Goal: Task Accomplishment & Management: Manage account settings

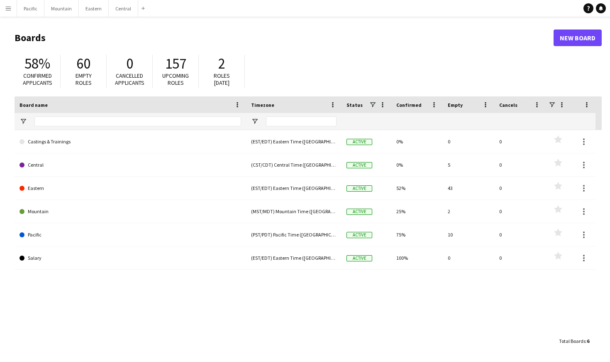
click at [9, 10] on app-icon "Menu" at bounding box center [8, 8] width 7 height 7
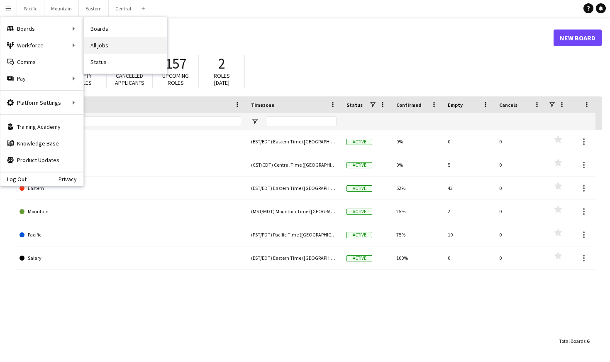
click at [95, 42] on link "All jobs" at bounding box center [125, 45] width 83 height 17
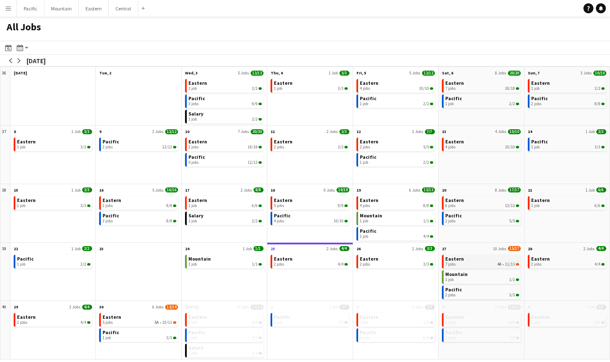
click at [471, 263] on div "7 jobs 4A • 11/13" at bounding box center [481, 264] width 73 height 5
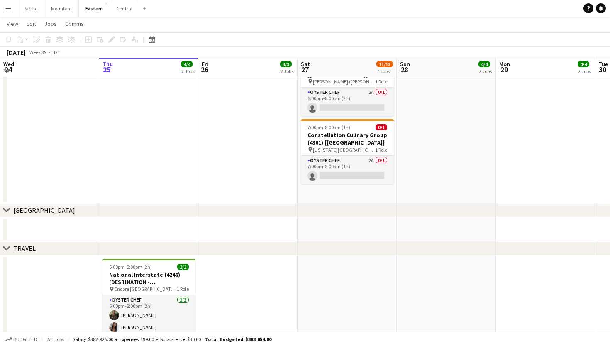
scroll to position [781, 0]
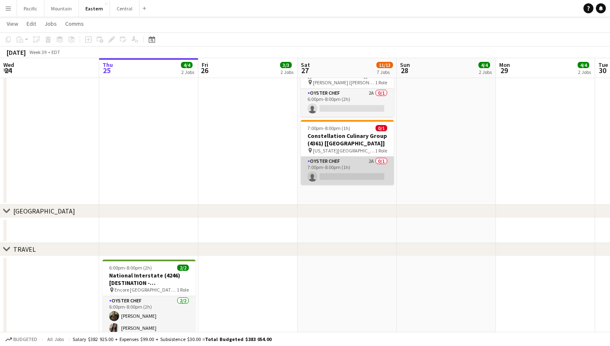
click at [362, 159] on app-card-role "Oyster Chef 2A 0/1 7:00pm-8:00pm (1h) single-neutral-actions" at bounding box center [347, 170] width 93 height 28
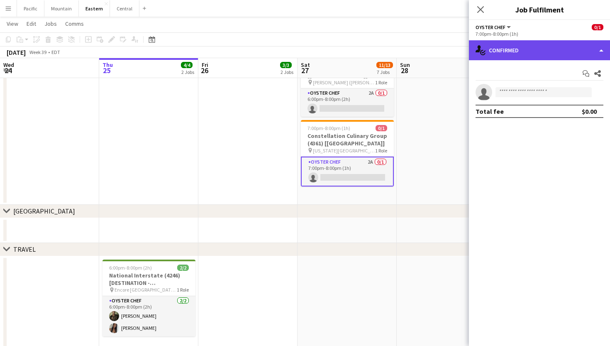
click at [563, 52] on div "single-neutral-actions-check-2 Confirmed" at bounding box center [539, 50] width 141 height 20
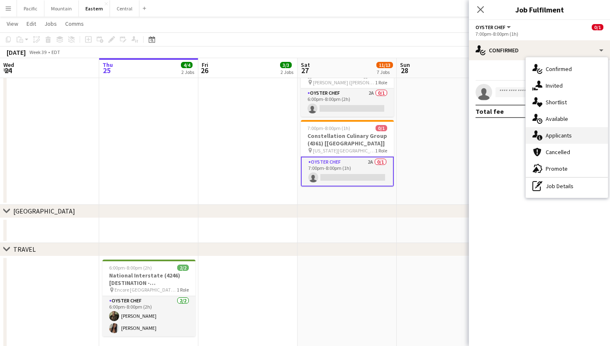
click at [573, 137] on div "single-neutral-actions-information Applicants" at bounding box center [567, 135] width 82 height 17
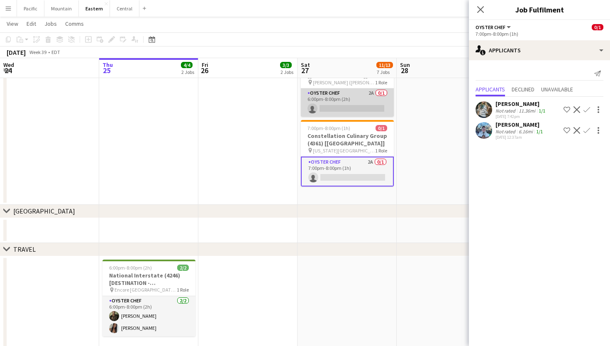
click at [347, 101] on app-card-role "Oyster Chef 2A 0/1 6:00pm-8:00pm (2h) single-neutral-actions" at bounding box center [347, 102] width 93 height 28
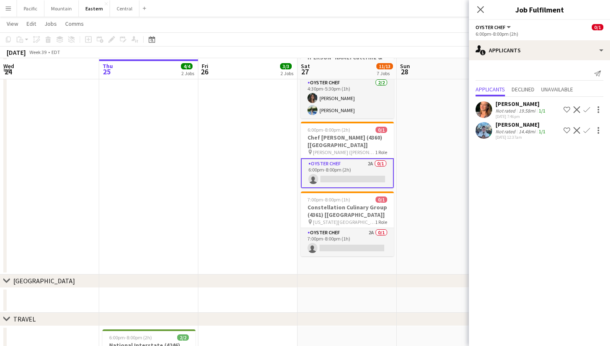
scroll to position [709, 0]
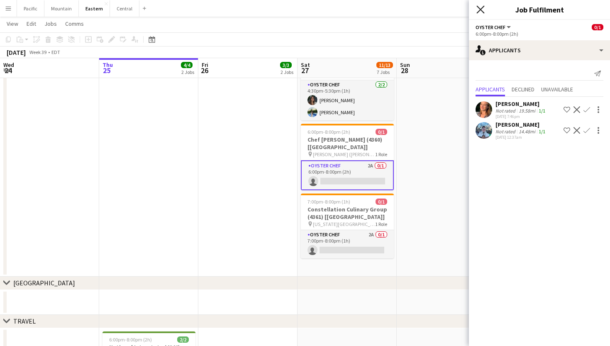
click at [479, 8] on icon at bounding box center [481, 9] width 8 height 8
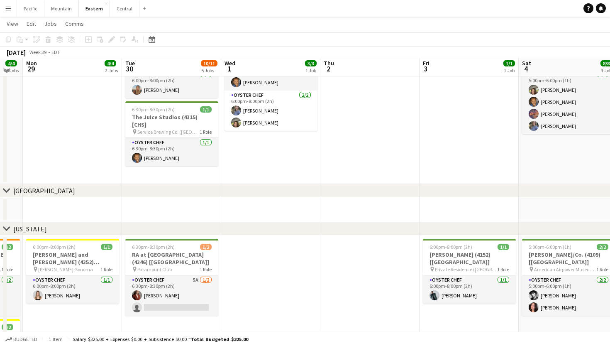
scroll to position [354, 0]
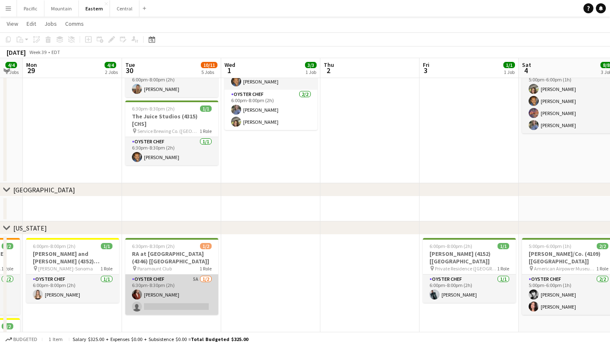
click at [174, 301] on app-card-role "Oyster Chef 5A [DATE] 6:30pm-8:30pm (2h) [PERSON_NAME] single-neutral-actions" at bounding box center [171, 294] width 93 height 40
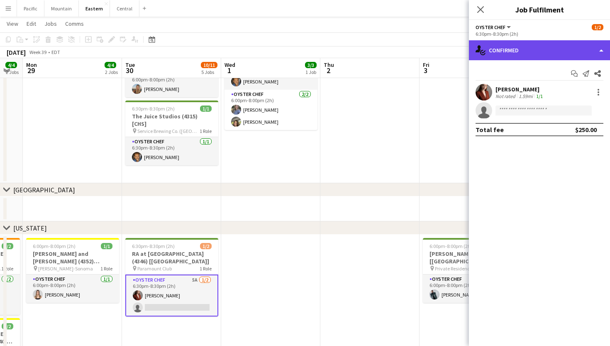
click at [565, 52] on div "single-neutral-actions-check-2 Confirmed" at bounding box center [539, 50] width 141 height 20
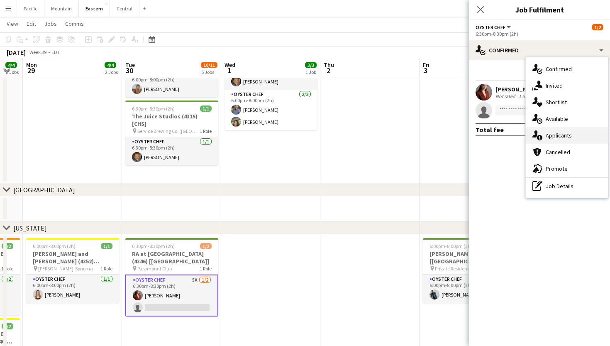
click at [565, 136] on span "Applicants" at bounding box center [559, 135] width 26 height 7
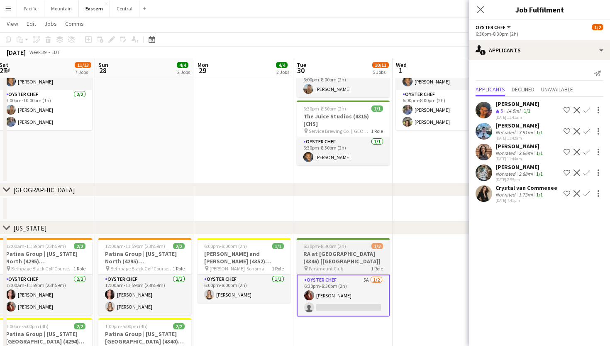
scroll to position [0, 301]
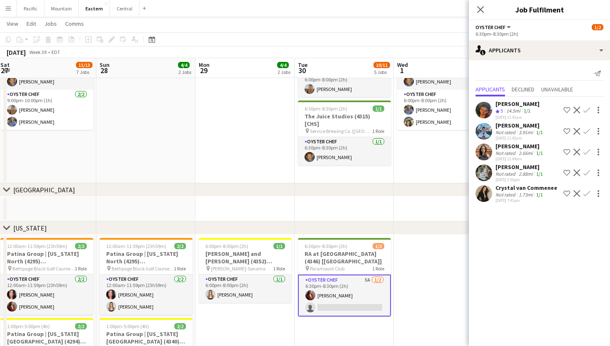
click at [481, 171] on app-user-avatar at bounding box center [484, 172] width 17 height 17
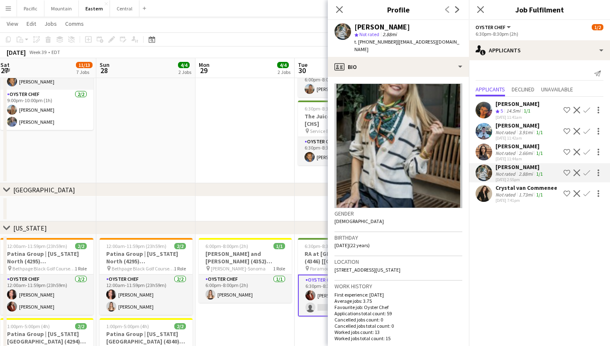
click at [255, 179] on app-date-cell at bounding box center [245, 106] width 99 height 154
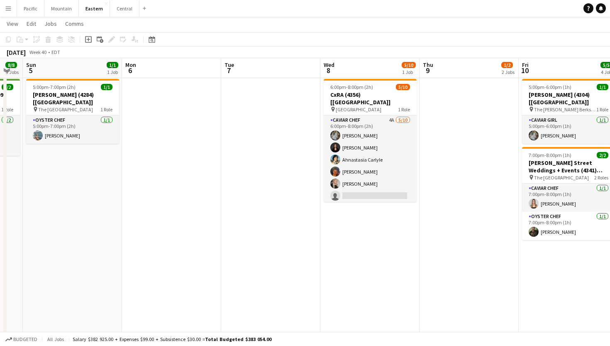
scroll to position [512, 0]
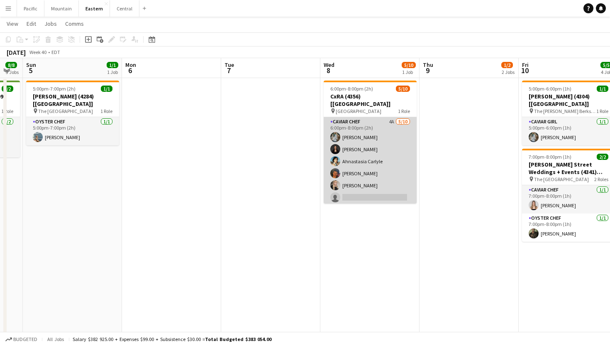
click at [363, 170] on app-card-role "Caviar Chef 4A [DATE] 6:00pm-8:00pm (2h) [PERSON_NAME] [PERSON_NAME] Ahnastasia…" at bounding box center [370, 185] width 93 height 137
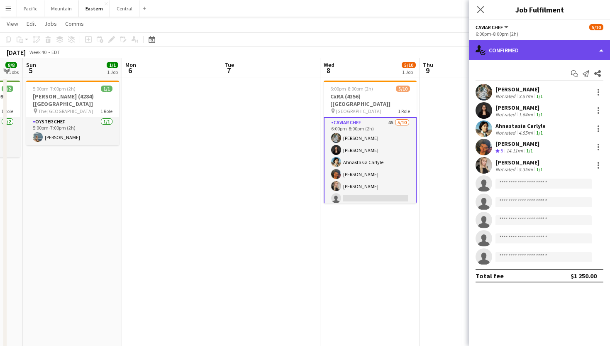
click at [545, 46] on div "single-neutral-actions-check-2 Confirmed" at bounding box center [539, 50] width 141 height 20
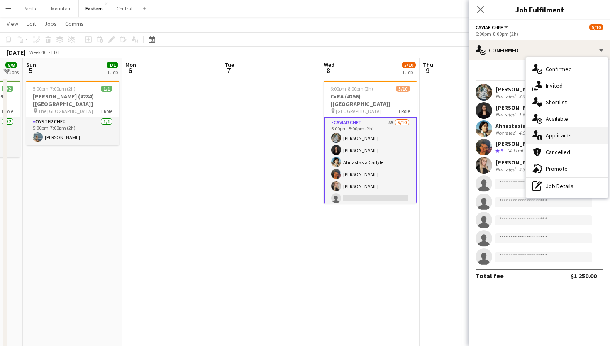
click at [558, 133] on span "Applicants" at bounding box center [559, 135] width 26 height 7
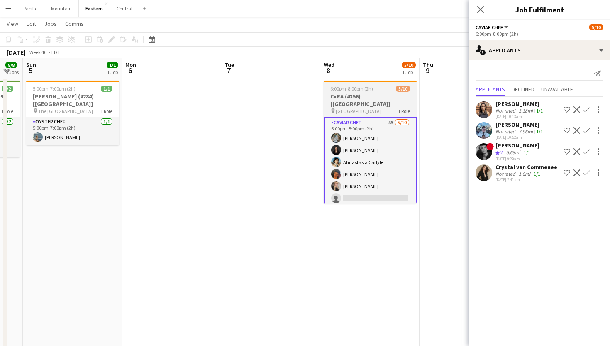
click at [391, 108] on div "pin [GEOGRAPHIC_DATA] 1 Role" at bounding box center [370, 111] width 93 height 7
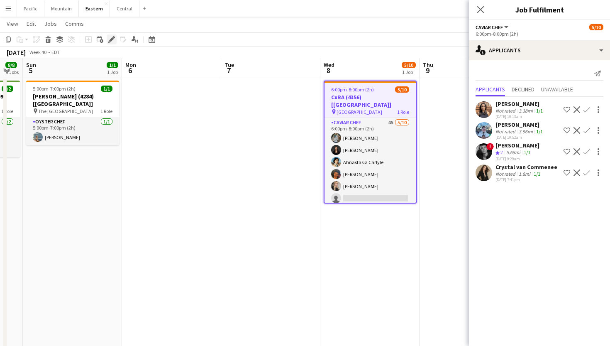
click at [114, 41] on icon "Edit" at bounding box center [111, 39] width 7 height 7
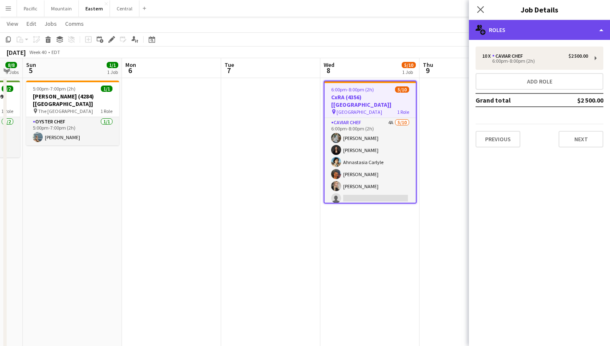
click at [531, 38] on div "multiple-users-add Roles" at bounding box center [539, 30] width 141 height 20
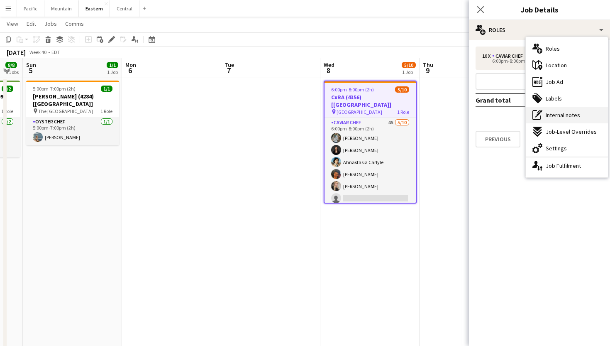
click at [561, 113] on span "Internal notes" at bounding box center [563, 114] width 34 height 7
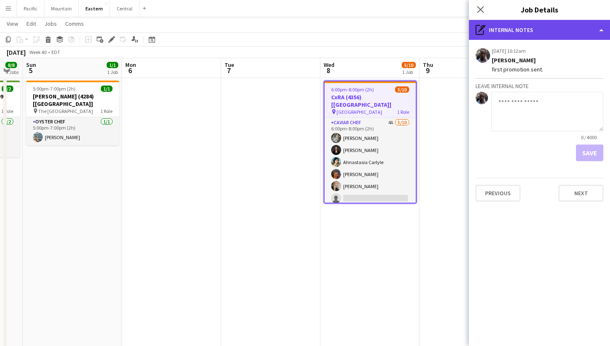
click at [522, 32] on div "pen-write Internal notes" at bounding box center [539, 30] width 141 height 20
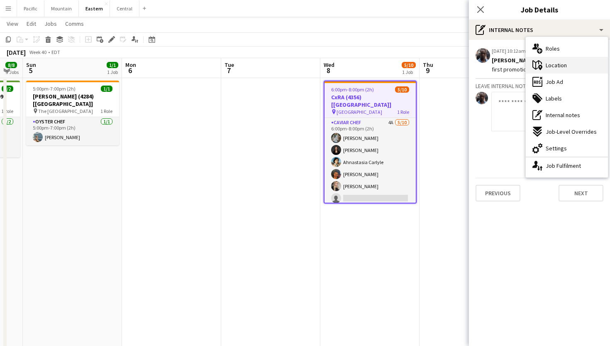
click at [554, 66] on span "Location" at bounding box center [556, 64] width 21 height 7
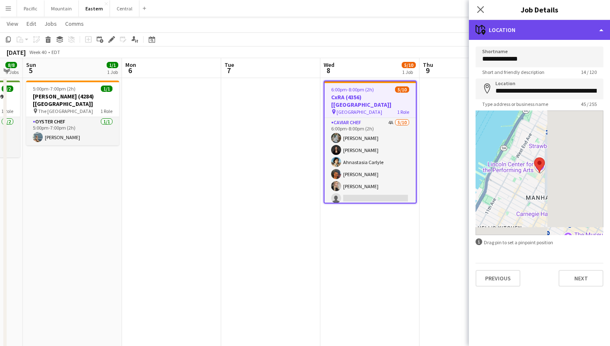
click at [528, 25] on div "maps-pin-1 Location" at bounding box center [539, 30] width 141 height 20
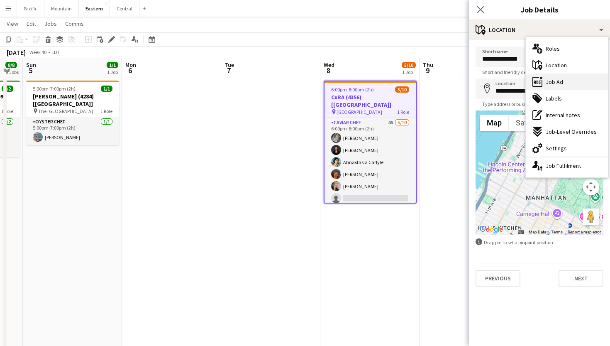
click at [538, 81] on icon at bounding box center [538, 82] width 2 height 3
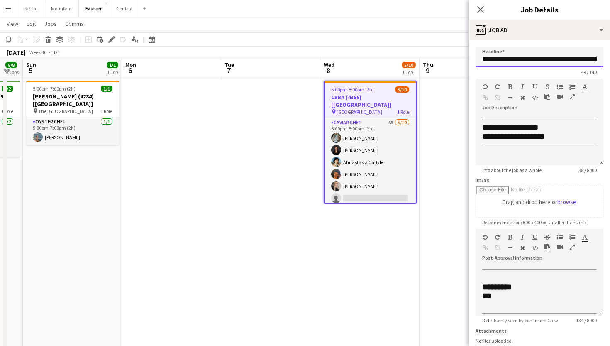
click at [521, 56] on input "**********" at bounding box center [540, 56] width 128 height 21
click at [477, 9] on icon "Close pop-in" at bounding box center [481, 9] width 8 height 8
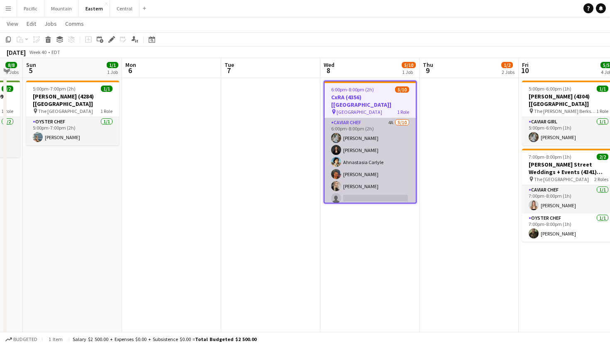
click at [366, 175] on app-card-role "Caviar Chef 4A [DATE] 6:00pm-8:00pm (2h) [PERSON_NAME] [PERSON_NAME] Ahnastasia…" at bounding box center [370, 186] width 91 height 137
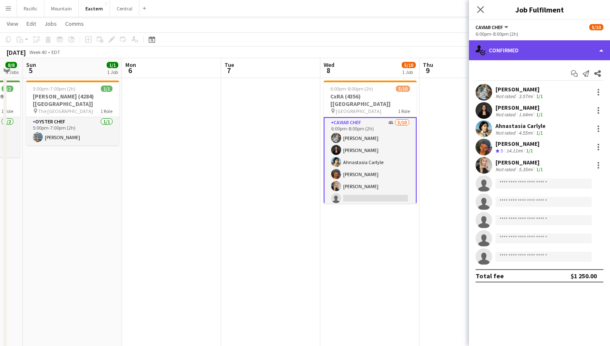
click at [538, 48] on div "single-neutral-actions-check-2 Confirmed" at bounding box center [539, 50] width 141 height 20
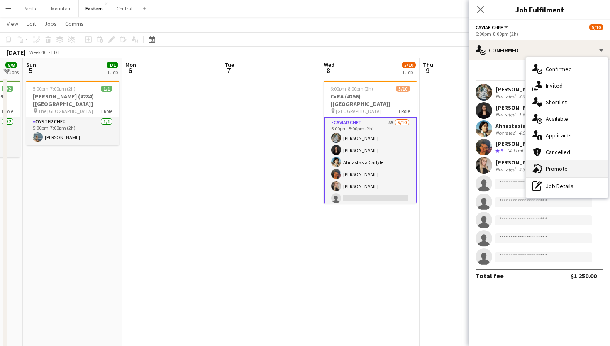
click at [563, 165] on span "Promote" at bounding box center [557, 168] width 22 height 7
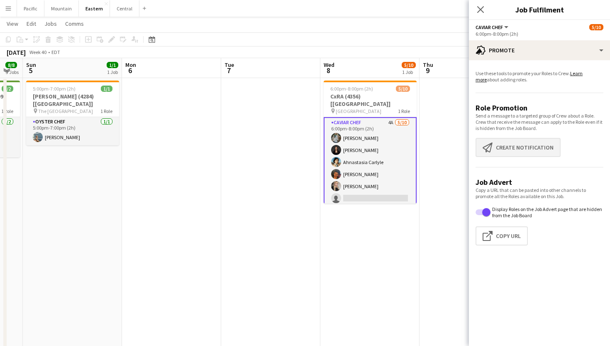
click at [538, 146] on button "Create notification Create notification" at bounding box center [518, 147] width 85 height 19
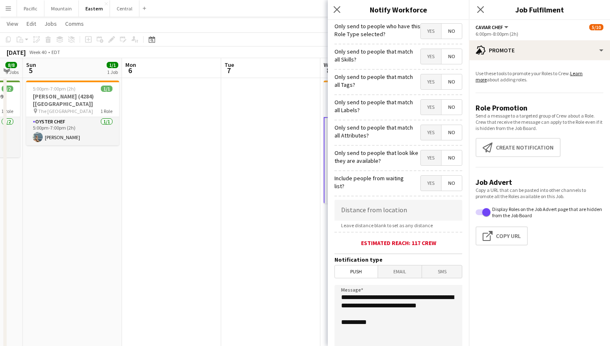
click at [429, 83] on span "Yes" at bounding box center [431, 81] width 20 height 15
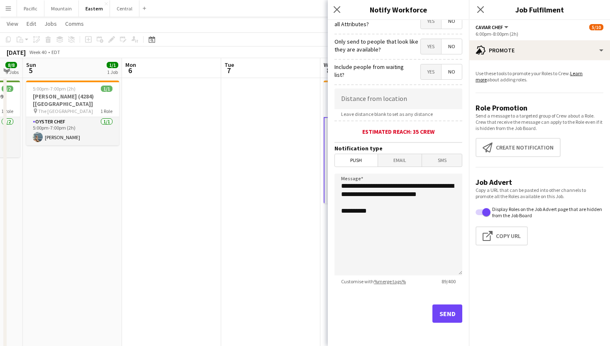
scroll to position [111, 0]
drag, startPoint x: 386, startPoint y: 204, endPoint x: 303, endPoint y: 156, distance: 95.2
click at [303, 156] on body "Menu Boards Boards Boards All jobs Status Workforce Workforce My Workforce Recr…" at bounding box center [305, 275] width 610 height 1574
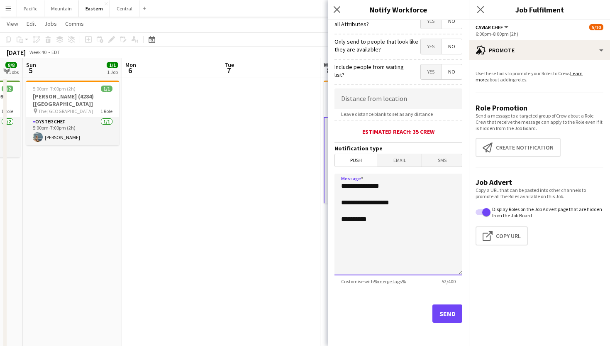
paste textarea "**********"
type textarea "**********"
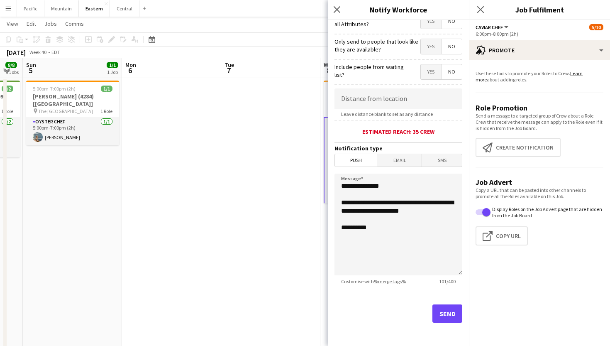
click at [440, 309] on button "Send" at bounding box center [448, 313] width 30 height 18
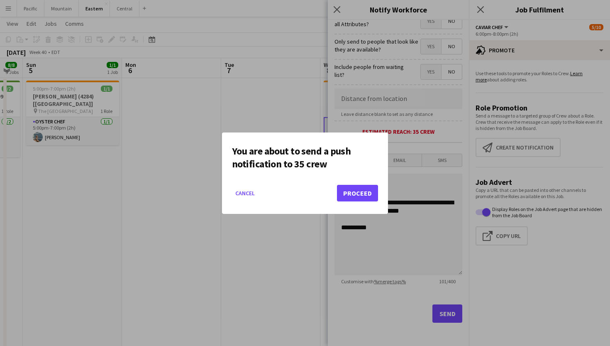
click at [359, 196] on button "Proceed" at bounding box center [357, 193] width 41 height 17
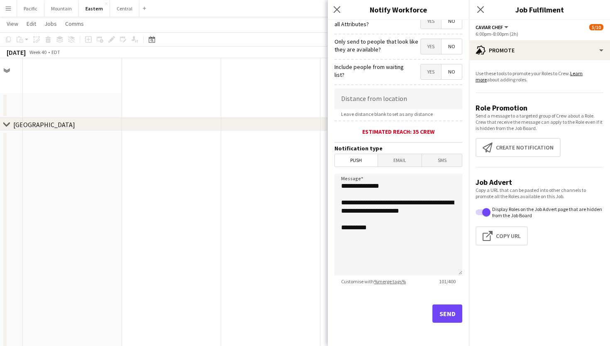
scroll to position [512, 0]
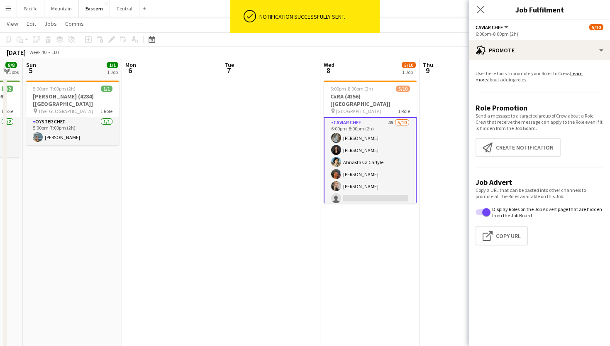
click at [365, 117] on app-card-role "Caviar Chef 4A [DATE] 6:00pm-8:00pm (2h) [PERSON_NAME] [PERSON_NAME] Ahnastasia…" at bounding box center [370, 186] width 93 height 138
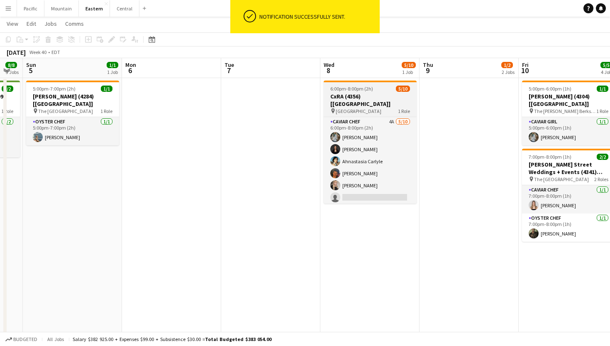
click at [371, 108] on div "pin [GEOGRAPHIC_DATA] 1 Role" at bounding box center [370, 111] width 93 height 7
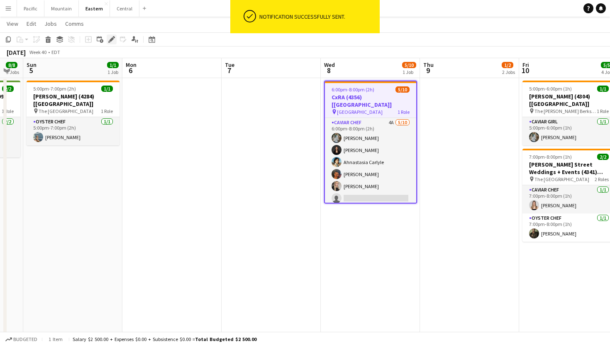
click at [111, 40] on icon at bounding box center [111, 39] width 5 height 5
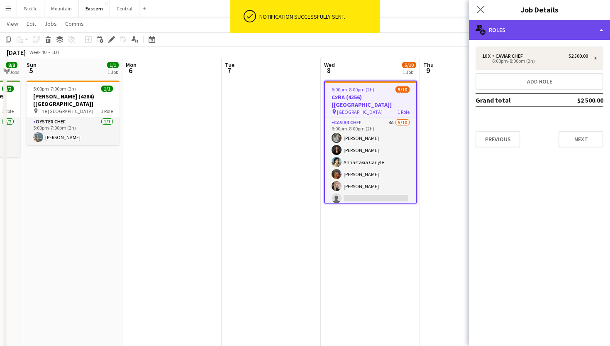
click at [550, 34] on div "multiple-users-add Roles" at bounding box center [539, 30] width 141 height 20
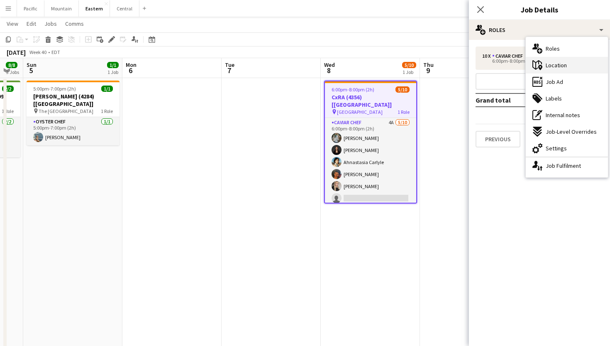
click at [559, 66] on span "Location" at bounding box center [556, 64] width 21 height 7
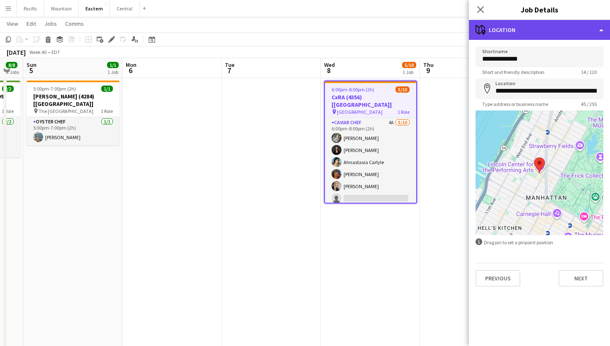
click at [541, 21] on div "maps-pin-1 Location" at bounding box center [539, 30] width 141 height 20
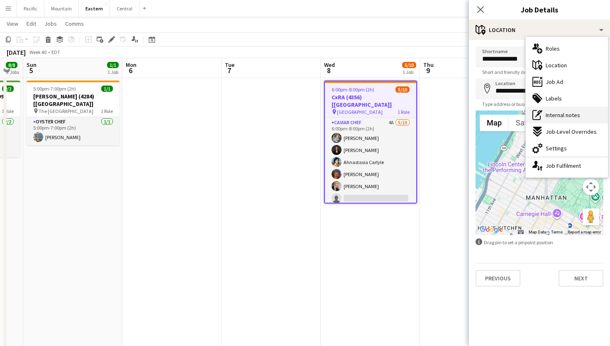
click at [567, 115] on span "Internal notes" at bounding box center [563, 114] width 34 height 7
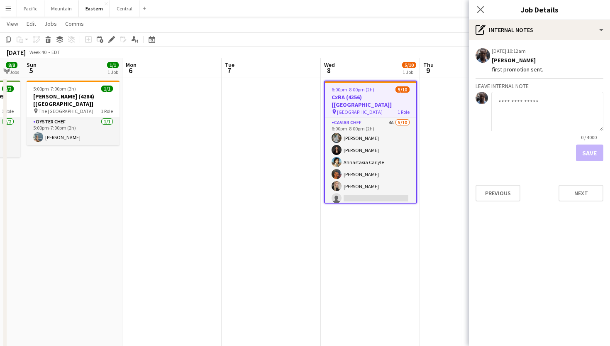
click at [520, 118] on textarea at bounding box center [547, 111] width 112 height 39
type textarea "**********"
click at [588, 147] on button "Save" at bounding box center [589, 152] width 27 height 17
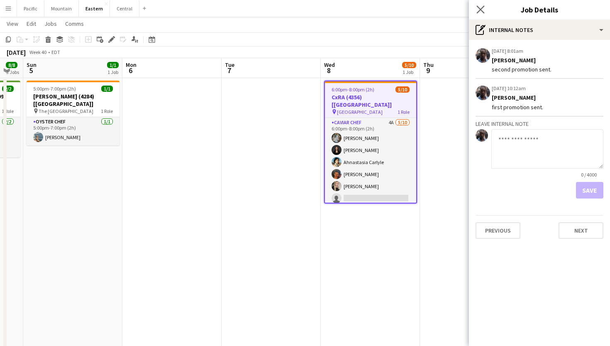
click at [479, 5] on app-icon "Close pop-in" at bounding box center [481, 10] width 12 height 12
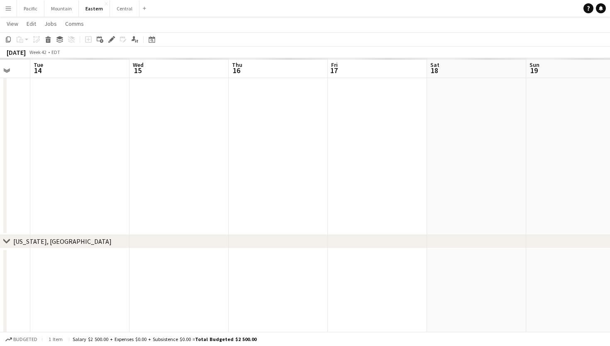
scroll to position [0, 248]
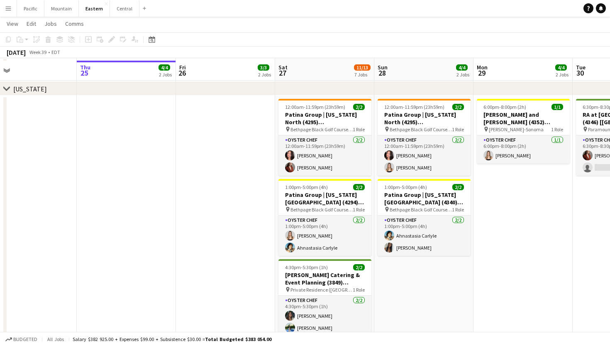
scroll to position [484, 0]
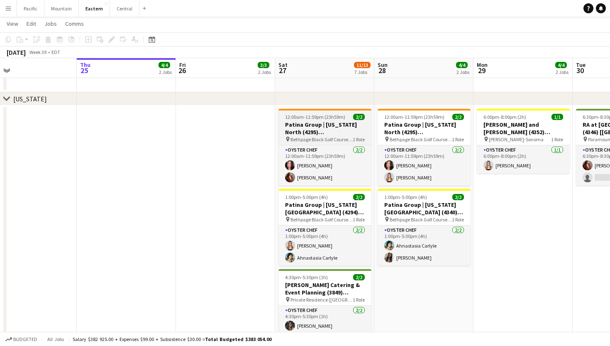
click at [345, 127] on h3 "Patina Group | [US_STATE] North (4295) [[GEOGRAPHIC_DATA]] - TIME TBD (2 HOURS)" at bounding box center [325, 128] width 93 height 15
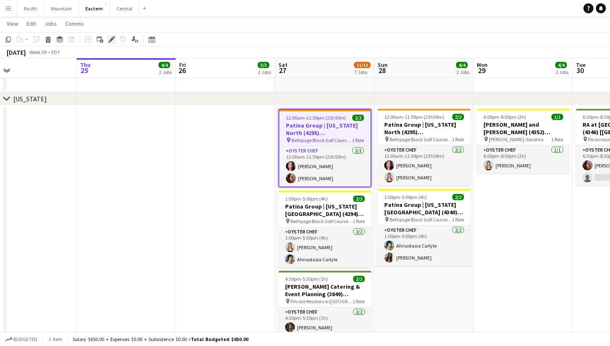
click at [112, 42] on icon "Edit" at bounding box center [111, 39] width 7 height 7
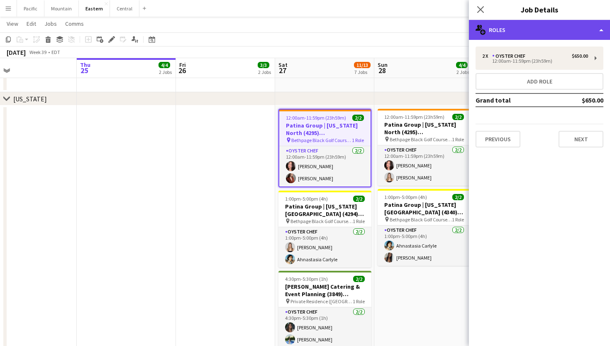
click at [552, 35] on div "multiple-users-add Roles" at bounding box center [539, 30] width 141 height 20
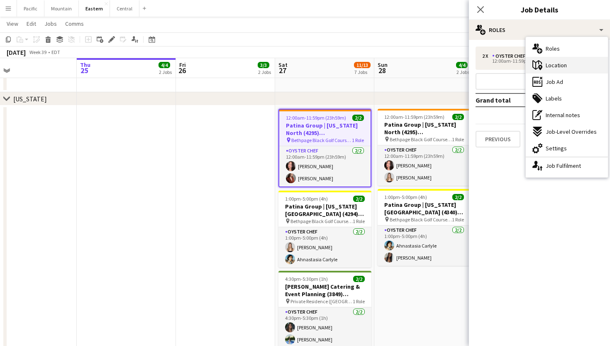
click at [574, 70] on div "maps-pin-1 Location" at bounding box center [567, 65] width 82 height 17
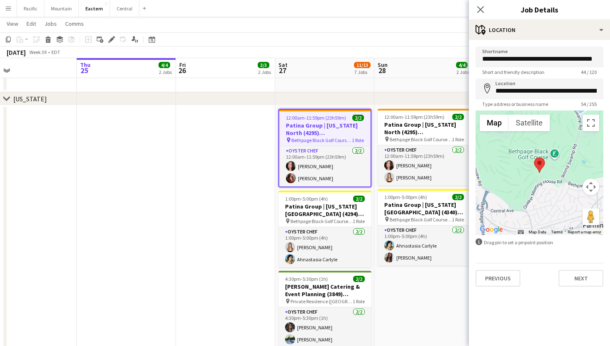
click at [480, 1] on div "Close pop-in" at bounding box center [480, 9] width 23 height 19
click at [482, 7] on icon "Close pop-in" at bounding box center [481, 9] width 8 height 8
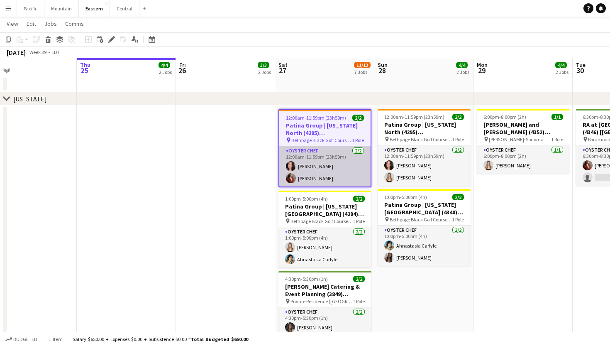
click at [326, 170] on app-card-role "Oyster Chef 2/2 12:00am-11:59pm (23h59m) Chalita Natakuatong Agnes Artych" at bounding box center [324, 166] width 91 height 40
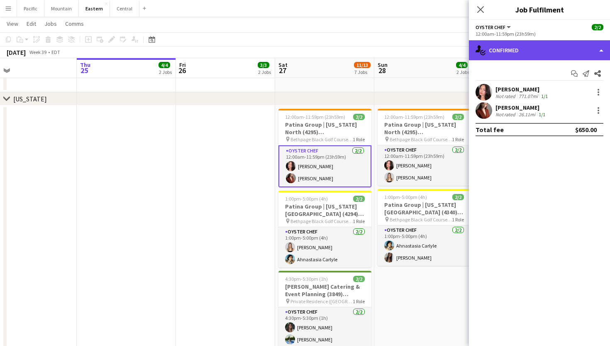
click at [529, 54] on div "single-neutral-actions-check-2 Confirmed" at bounding box center [539, 50] width 141 height 20
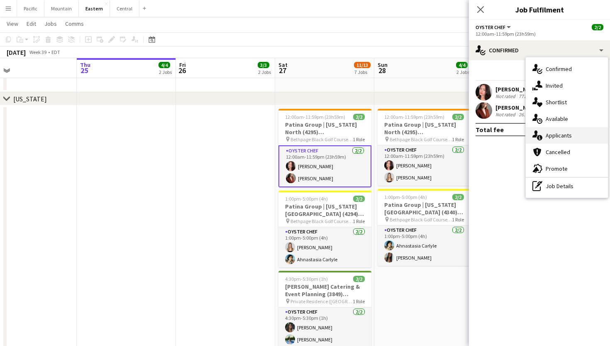
click at [570, 135] on span "Applicants" at bounding box center [559, 135] width 26 height 7
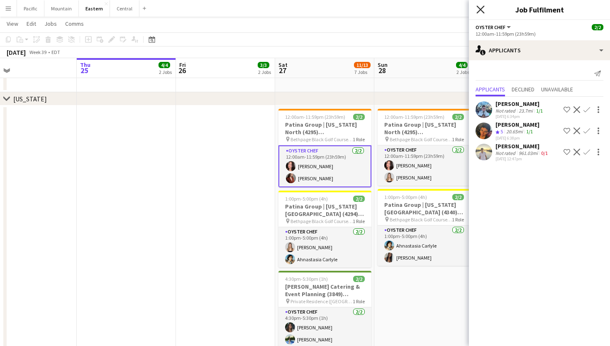
click at [480, 10] on icon at bounding box center [481, 9] width 8 height 8
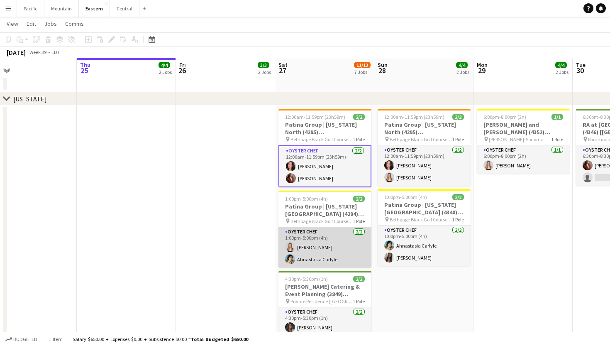
click at [318, 260] on app-card-role "Oyster Chef 2/2 1:00pm-5:00pm (4h) Diana Barbosa Da Silva Ahnastasia Carlyle" at bounding box center [325, 247] width 93 height 40
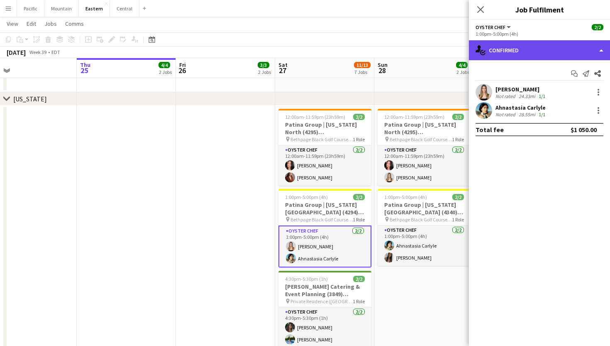
click at [559, 57] on div "single-neutral-actions-check-2 Confirmed" at bounding box center [539, 50] width 141 height 20
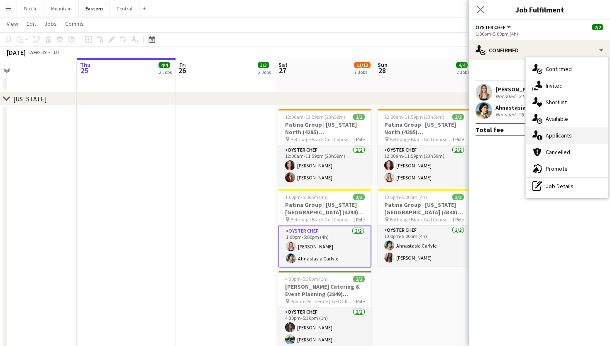
click at [562, 134] on span "Applicants" at bounding box center [559, 135] width 26 height 7
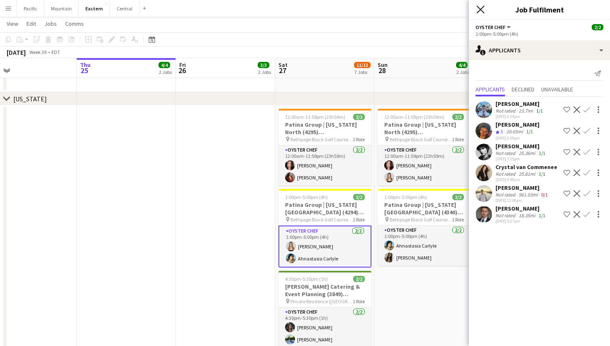
click at [479, 9] on icon "Close pop-in" at bounding box center [481, 9] width 8 height 8
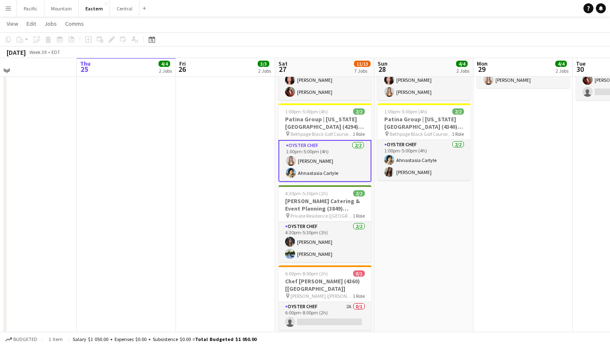
scroll to position [570, 0]
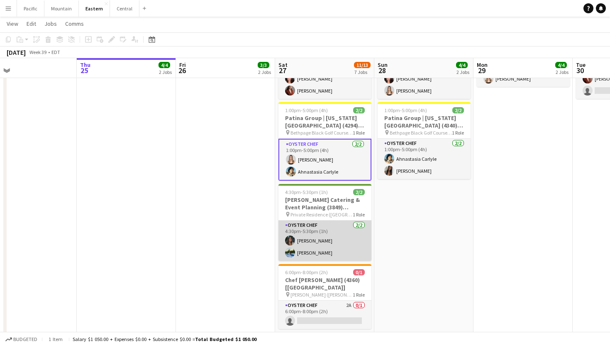
click at [339, 241] on app-card-role "Oyster Chef 2/2 4:30pm-5:30pm (1h) Darian Fauser Katie Bishop" at bounding box center [325, 240] width 93 height 40
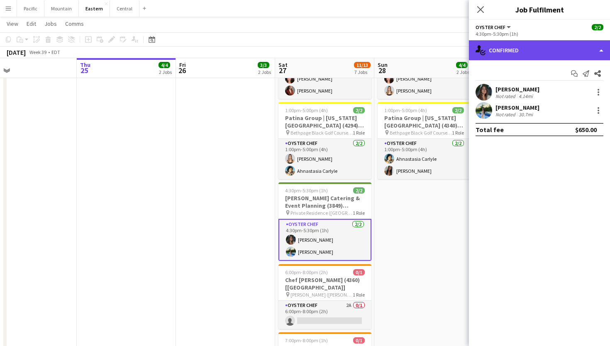
click at [556, 54] on div "single-neutral-actions-check-2 Confirmed" at bounding box center [539, 50] width 141 height 20
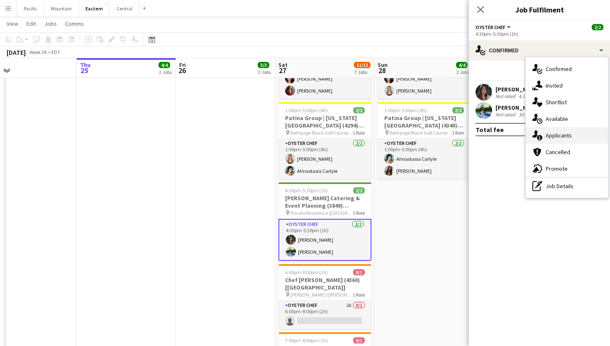
click at [567, 135] on span "Applicants" at bounding box center [559, 135] width 26 height 7
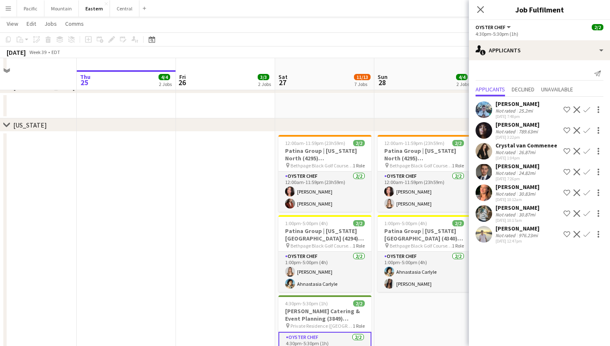
scroll to position [469, 0]
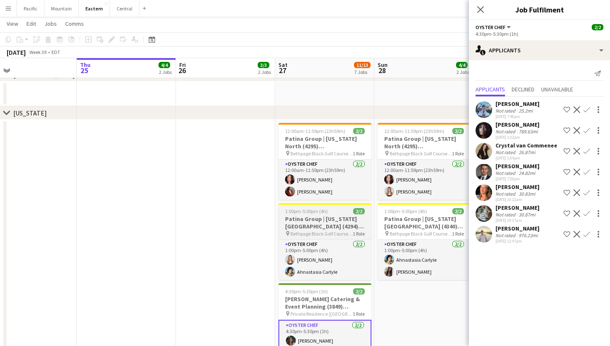
click at [345, 233] on span "Bethpage Black Golf Course (Farmingdale, [GEOGRAPHIC_DATA])" at bounding box center [322, 233] width 62 height 6
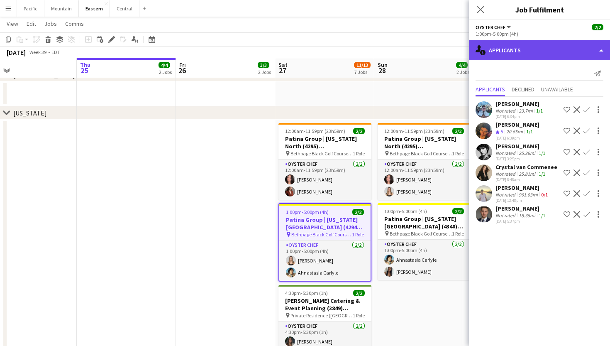
click at [555, 45] on div "single-neutral-actions-information Applicants" at bounding box center [539, 50] width 141 height 20
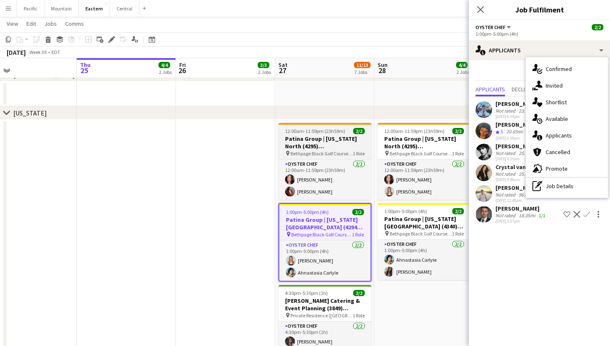
click at [349, 148] on h3 "Patina Group | [US_STATE] North (4295) [[GEOGRAPHIC_DATA]] - TIME TBD (2 HOURS)" at bounding box center [325, 142] width 93 height 15
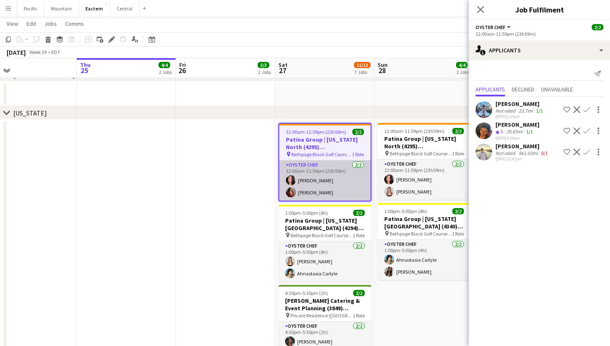
click at [343, 171] on app-card-role "Oyster Chef 2/2 12:00am-11:59pm (23h59m) Chalita Natakuatong Agnes Artych" at bounding box center [324, 180] width 91 height 40
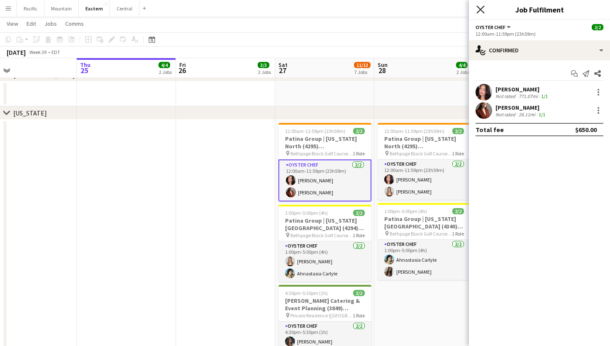
click at [482, 9] on icon "Close pop-in" at bounding box center [481, 9] width 8 height 8
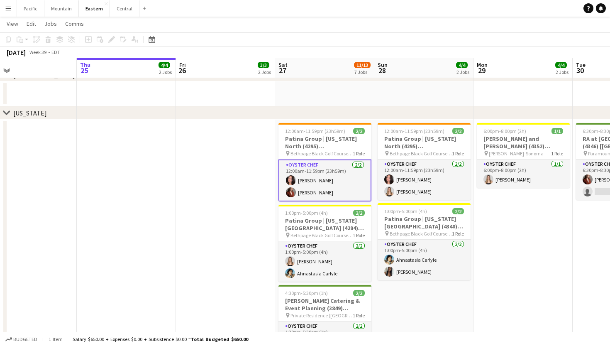
click at [321, 174] on app-card-role "Oyster Chef 2/2 12:00am-11:59pm (23h59m) Chalita Natakuatong Agnes Artych" at bounding box center [325, 180] width 93 height 42
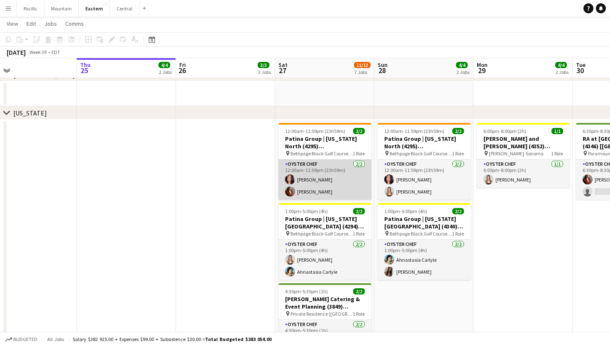
click at [321, 174] on app-card-role "Oyster Chef 2/2 12:00am-11:59pm (23h59m) Chalita Natakuatong Agnes Artych" at bounding box center [325, 179] width 93 height 40
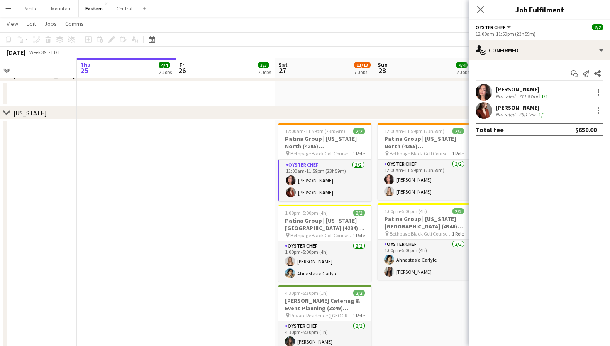
click at [320, 164] on app-card-role "Oyster Chef 2/2 12:00am-11:59pm (23h59m) Chalita Natakuatong Agnes Artych" at bounding box center [325, 180] width 93 height 42
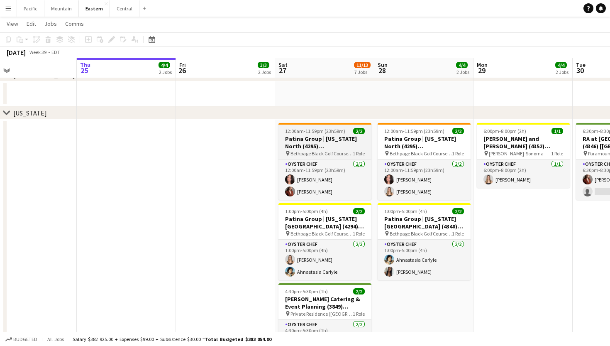
click at [330, 138] on h3 "Patina Group | [US_STATE] North (4295) [[GEOGRAPHIC_DATA]] - TIME TBD (2 HOURS)" at bounding box center [325, 142] width 93 height 15
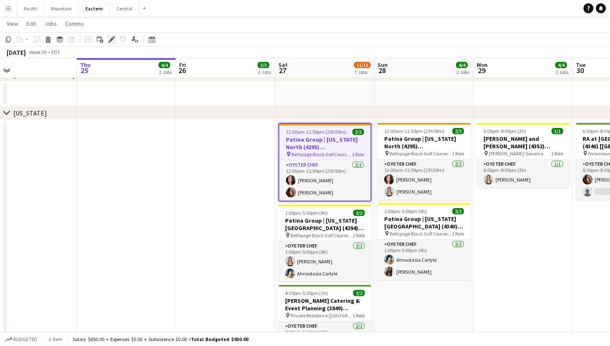
click at [115, 38] on icon "Edit" at bounding box center [111, 39] width 7 height 7
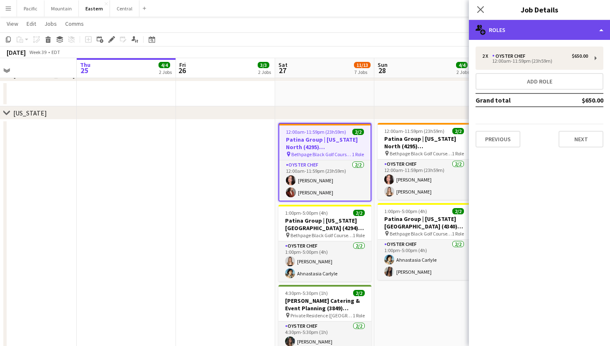
click at [491, 28] on div "multiple-users-add Roles" at bounding box center [539, 30] width 141 height 20
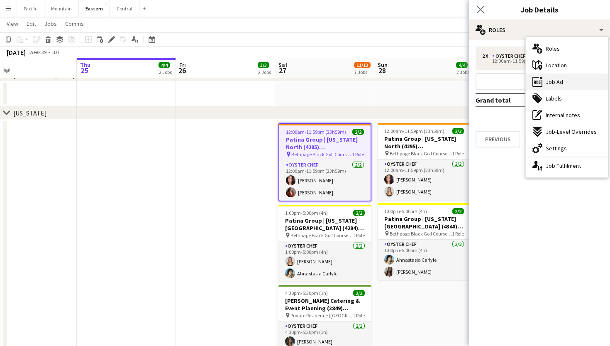
click at [566, 86] on div "ads-window Job Ad" at bounding box center [567, 81] width 82 height 17
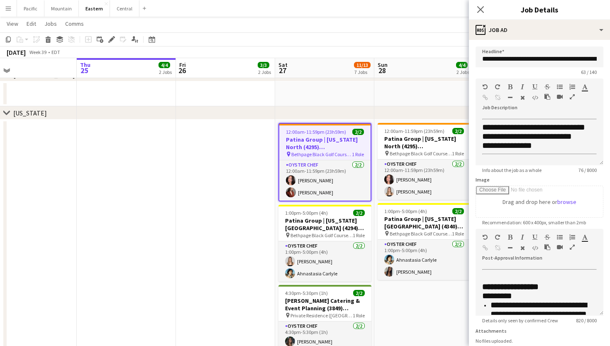
scroll to position [0, 0]
click at [482, 7] on icon at bounding box center [481, 9] width 8 height 8
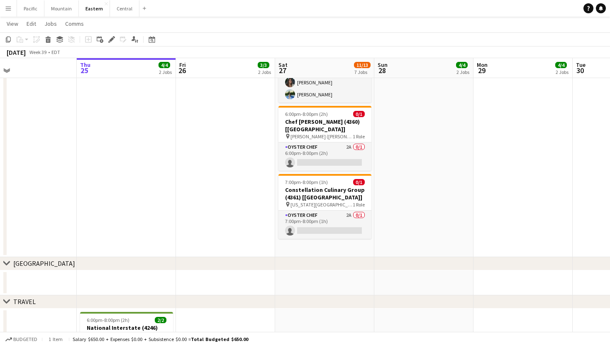
scroll to position [730, 0]
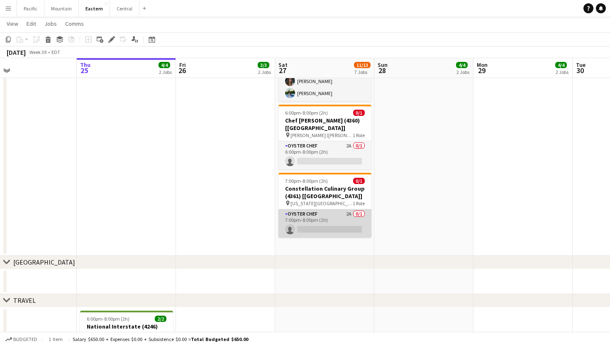
click at [350, 214] on app-card-role "Oyster Chef 2A 0/1 7:00pm-8:00pm (1h) single-neutral-actions" at bounding box center [325, 223] width 93 height 28
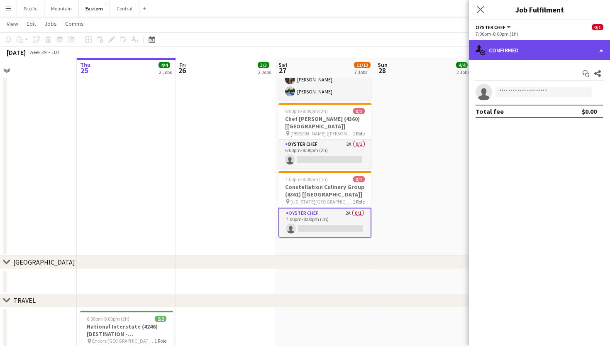
click at [508, 58] on div "single-neutral-actions-check-2 Confirmed" at bounding box center [539, 50] width 141 height 20
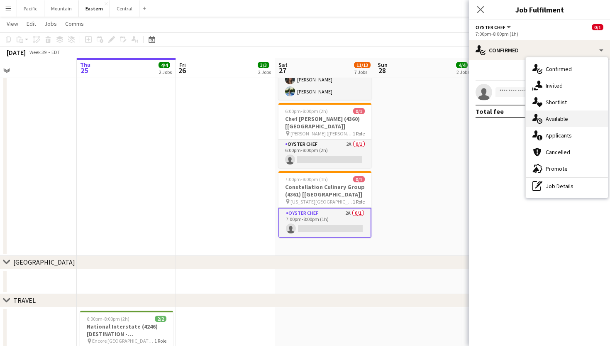
click at [551, 125] on div "single-neutral-actions-upload Available" at bounding box center [567, 118] width 82 height 17
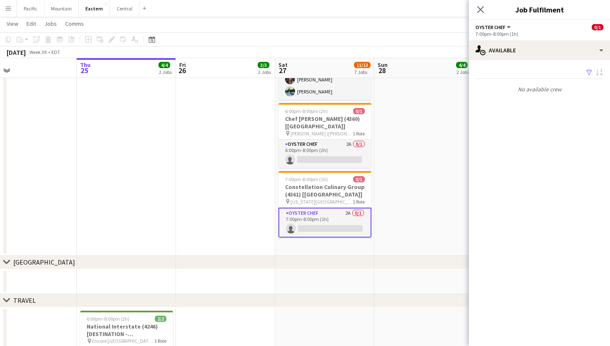
click at [488, 12] on div "Close pop-in" at bounding box center [480, 9] width 23 height 19
click at [482, 7] on icon at bounding box center [481, 9] width 8 height 8
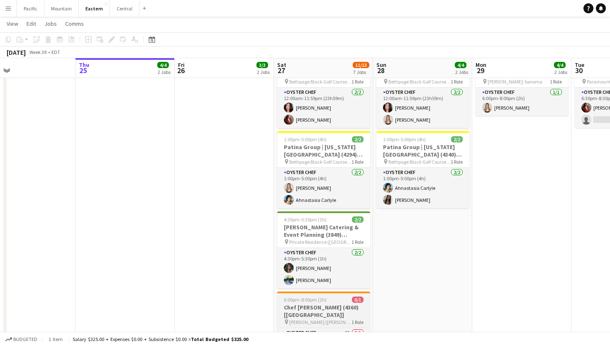
scroll to position [541, 0]
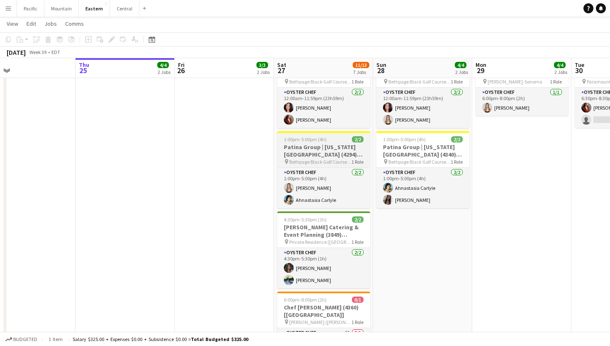
click at [341, 154] on h3 "Patina Group | [US_STATE][GEOGRAPHIC_DATA] (4294) [[GEOGRAPHIC_DATA]]" at bounding box center [323, 150] width 93 height 15
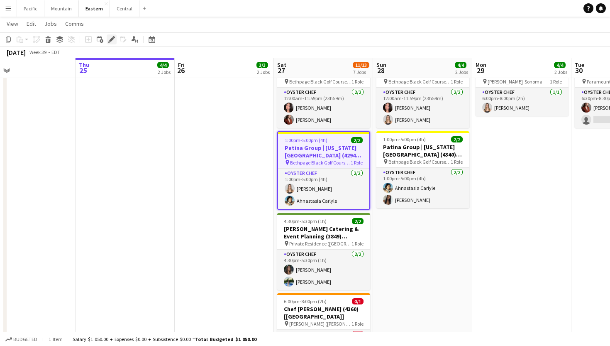
click at [113, 38] on icon at bounding box center [111, 39] width 5 height 5
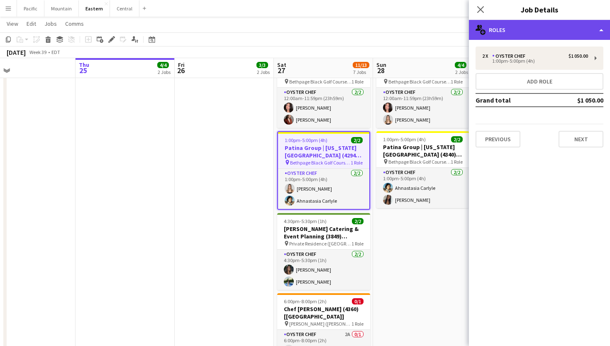
click at [521, 31] on div "multiple-users-add Roles" at bounding box center [539, 30] width 141 height 20
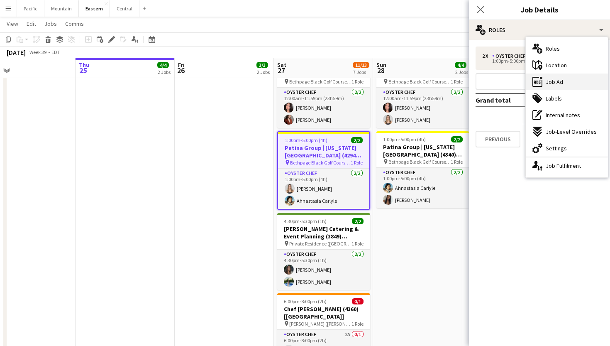
click at [557, 81] on span "Job Ad" at bounding box center [554, 81] width 17 height 7
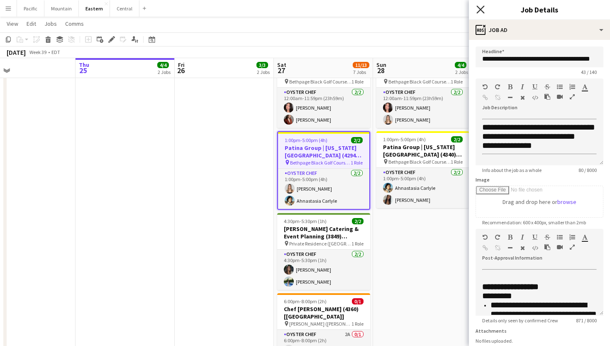
click at [483, 6] on icon "Close pop-in" at bounding box center [481, 9] width 8 height 8
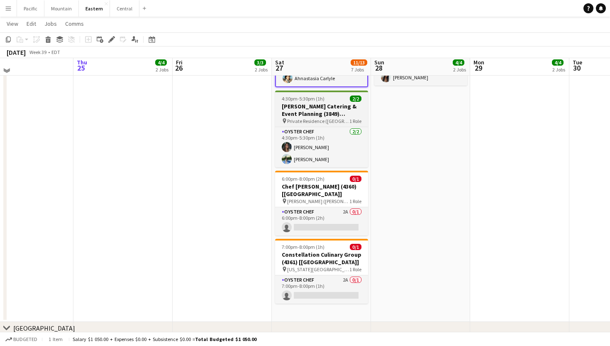
scroll to position [672, 0]
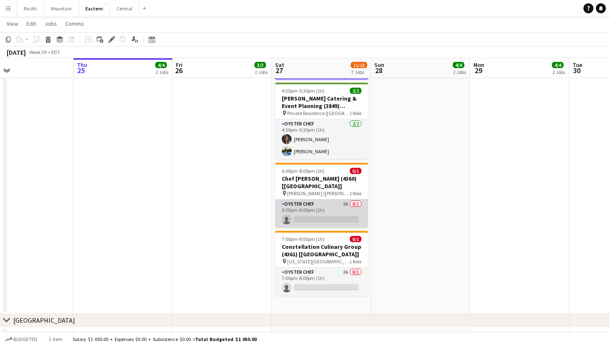
click at [349, 209] on app-card-role "Oyster Chef 2A 0/1 6:00pm-8:00pm (2h) single-neutral-actions" at bounding box center [321, 213] width 93 height 28
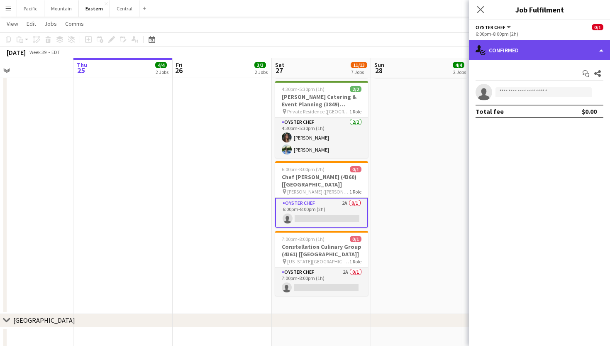
click at [519, 51] on div "single-neutral-actions-check-2 Confirmed" at bounding box center [539, 50] width 141 height 20
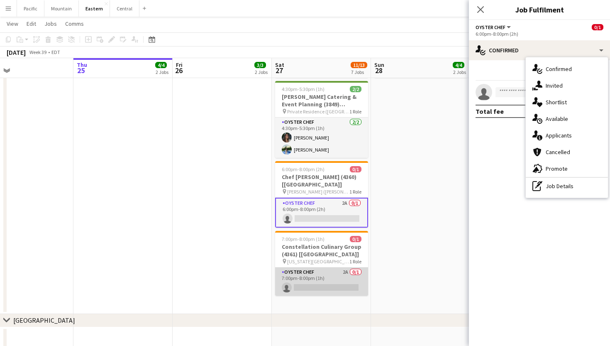
click at [354, 274] on app-card-role "Oyster Chef 2A 0/1 7:00pm-8:00pm (1h) single-neutral-actions" at bounding box center [321, 281] width 93 height 28
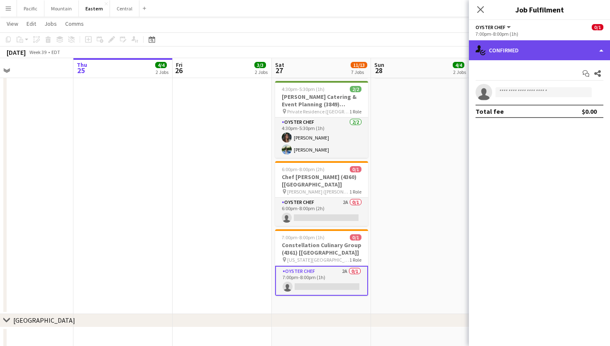
click at [564, 47] on div "single-neutral-actions-check-2 Confirmed" at bounding box center [539, 50] width 141 height 20
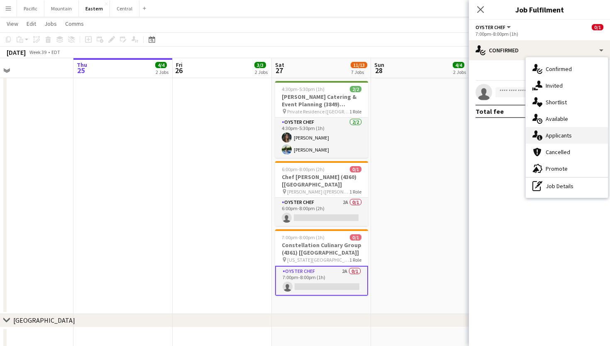
click at [561, 134] on span "Applicants" at bounding box center [559, 135] width 26 height 7
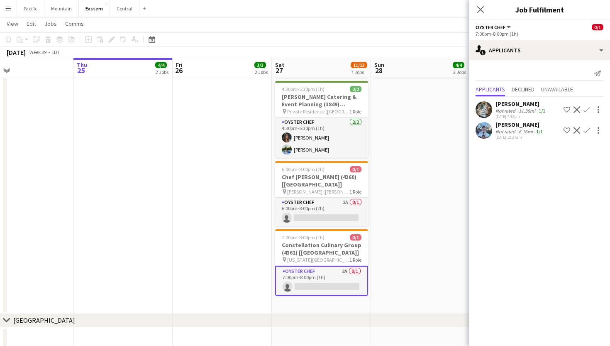
click at [488, 130] on app-user-avatar at bounding box center [484, 130] width 17 height 17
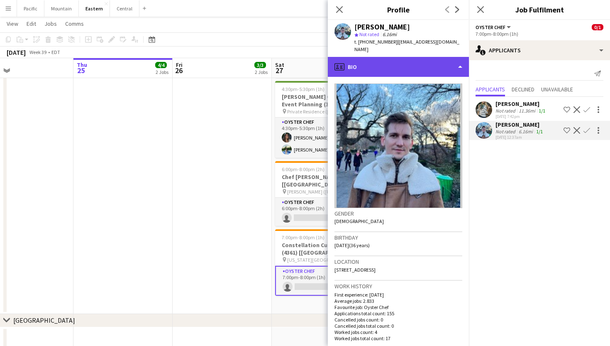
click at [454, 57] on div "profile Bio" at bounding box center [398, 67] width 141 height 20
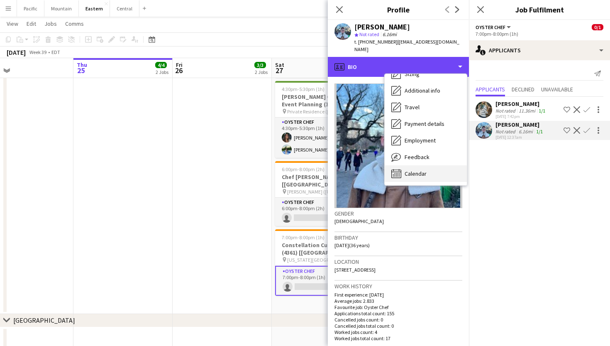
scroll to position [62, 0]
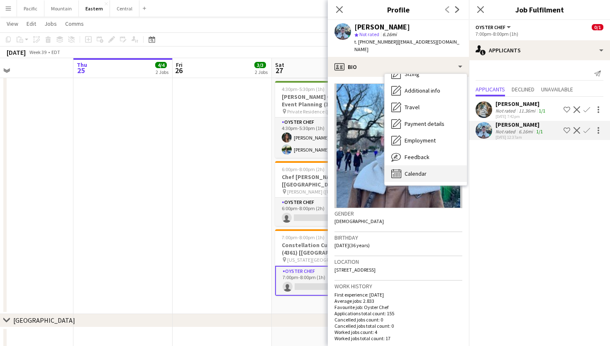
click at [422, 170] on span "Calendar" at bounding box center [416, 173] width 22 height 7
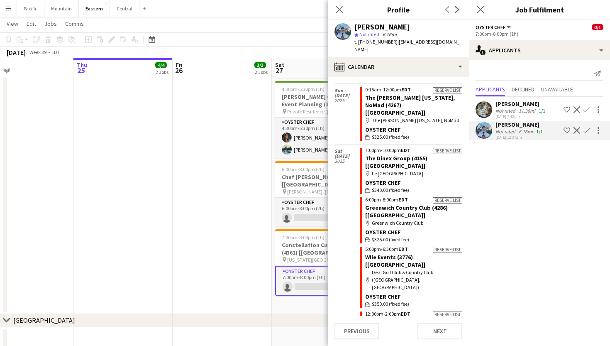
scroll to position [2363, 0]
click at [340, 9] on icon at bounding box center [339, 9] width 8 height 8
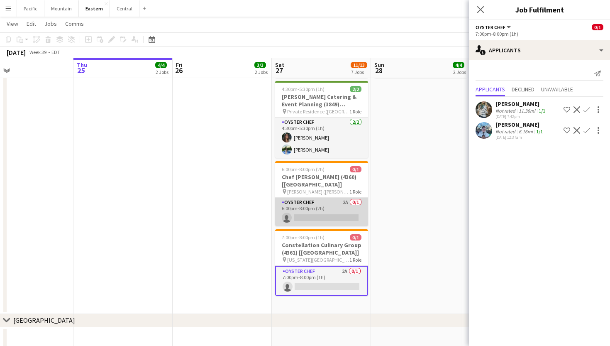
click at [352, 198] on app-card-role "Oyster Chef 2A 0/1 6:00pm-8:00pm (2h) single-neutral-actions" at bounding box center [321, 212] width 93 height 28
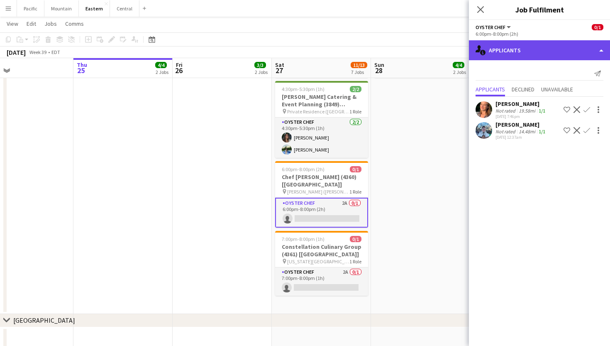
click at [556, 44] on div "single-neutral-actions-information Applicants" at bounding box center [539, 50] width 141 height 20
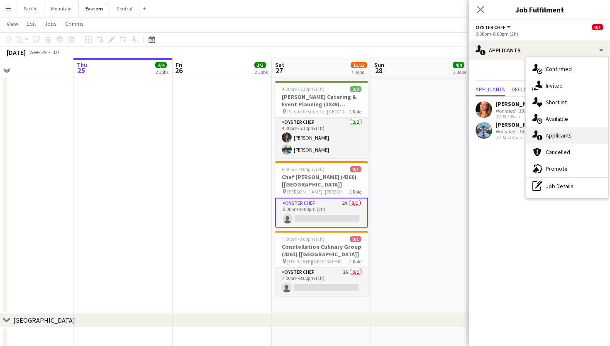
click at [573, 135] on div "single-neutral-actions-information Applicants" at bounding box center [567, 135] width 82 height 17
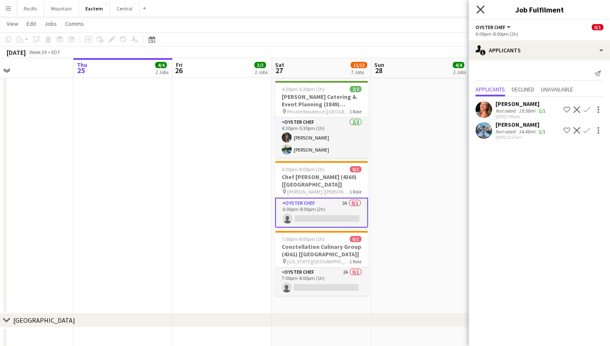
click at [479, 8] on icon at bounding box center [481, 9] width 8 height 8
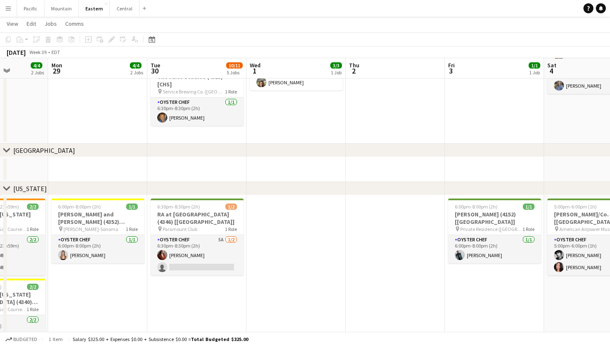
scroll to position [394, 0]
click at [192, 207] on span "6:30pm-8:30pm (2h)" at bounding box center [178, 206] width 43 height 6
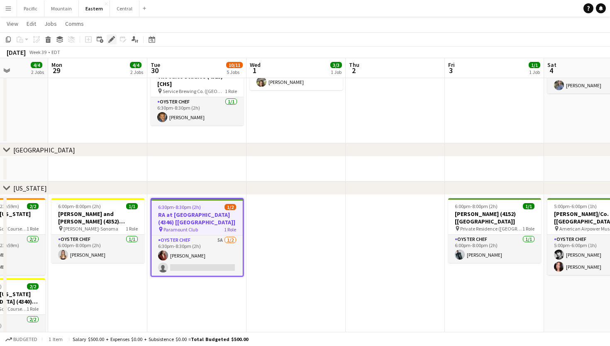
click at [112, 36] on div "Edit" at bounding box center [112, 39] width 10 height 10
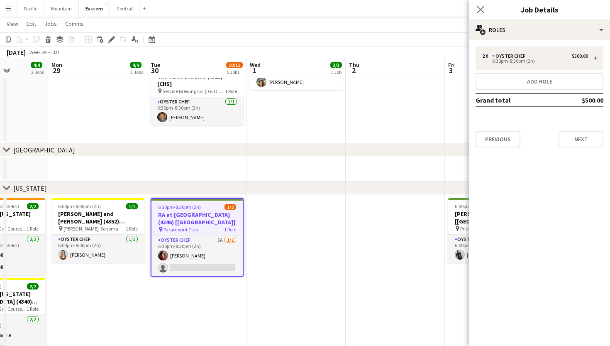
click at [546, 13] on h3 "Job Details" at bounding box center [539, 9] width 141 height 11
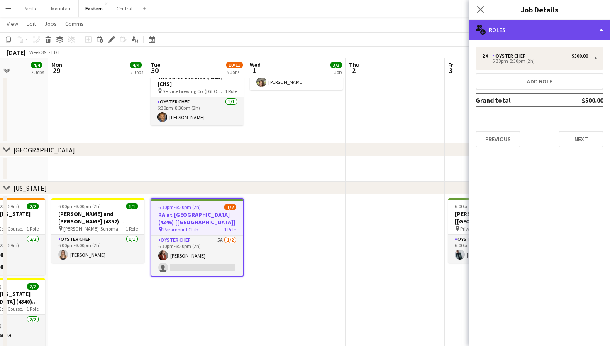
click at [546, 29] on div "multiple-users-add Roles" at bounding box center [539, 30] width 141 height 20
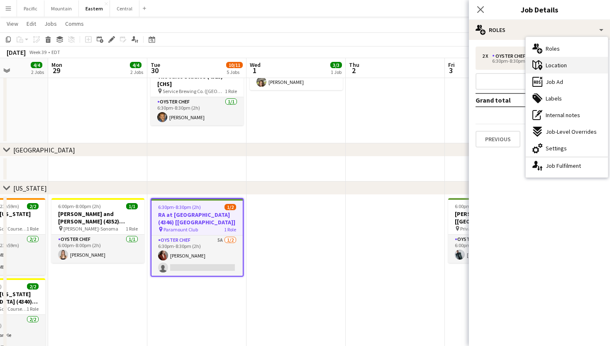
click at [572, 66] on div "maps-pin-1 Location" at bounding box center [567, 65] width 82 height 17
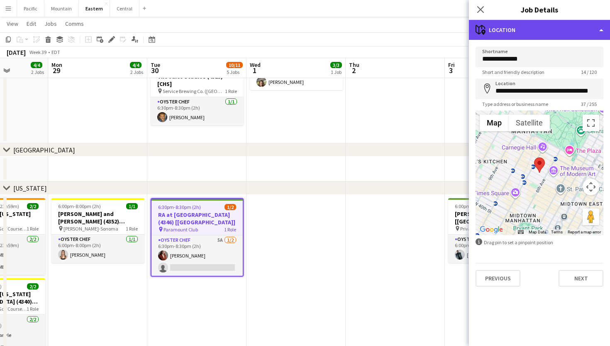
click at [520, 23] on div "maps-pin-1 Location" at bounding box center [539, 30] width 141 height 20
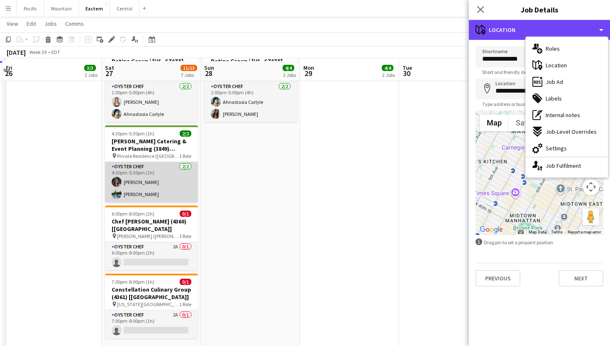
scroll to position [630, 0]
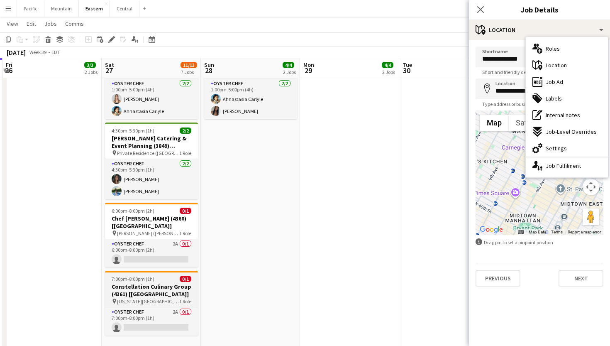
click at [164, 283] on h3 "Constellation Culinary Group (4361) [[GEOGRAPHIC_DATA]]" at bounding box center [151, 290] width 93 height 15
type input "**********"
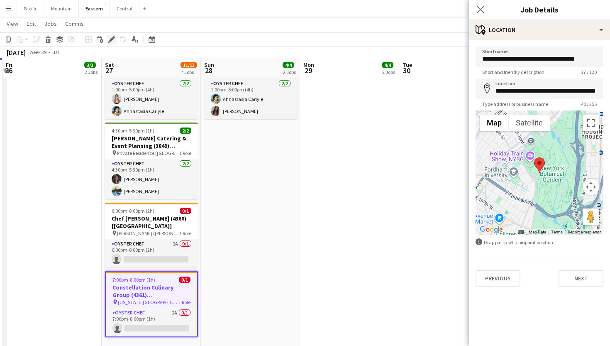
click at [110, 37] on icon "Edit" at bounding box center [111, 39] width 7 height 7
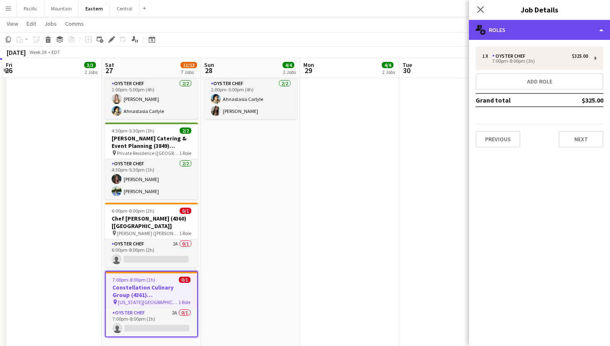
click at [550, 33] on div "multiple-users-add Roles" at bounding box center [539, 30] width 141 height 20
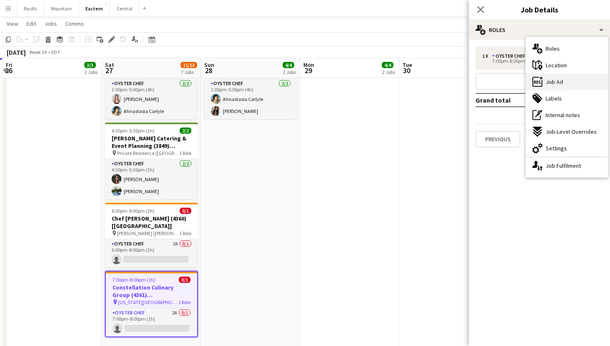
click at [572, 78] on div "ads-window Job Ad" at bounding box center [567, 81] width 82 height 17
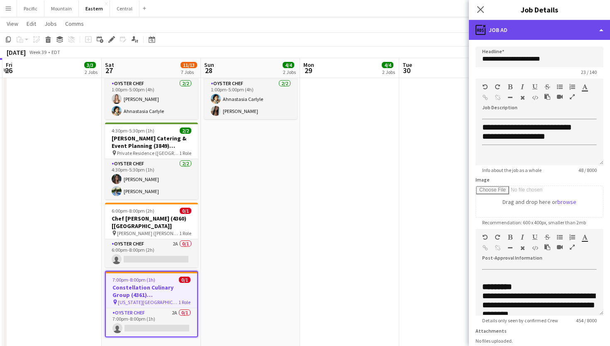
click at [552, 30] on div "ads-window Job Ad" at bounding box center [539, 30] width 141 height 20
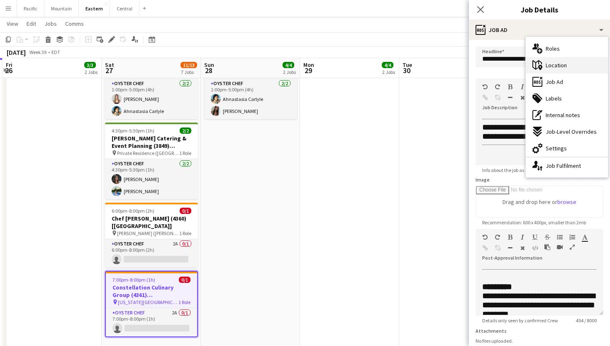
click at [560, 64] on span "Location" at bounding box center [556, 64] width 21 height 7
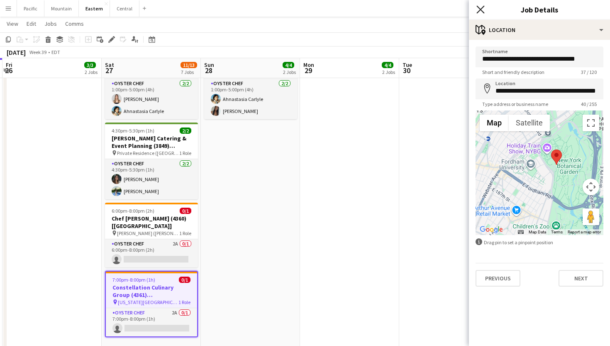
click at [482, 11] on icon at bounding box center [481, 9] width 8 height 8
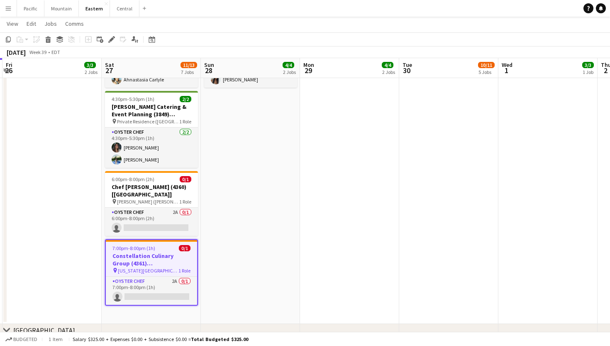
scroll to position [661, 0]
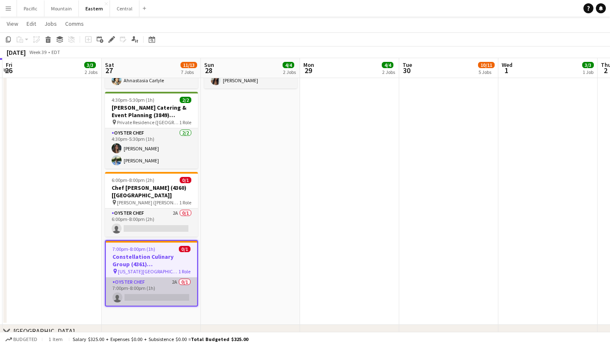
click at [166, 281] on app-card-role "Oyster Chef 2A 0/1 7:00pm-8:00pm (1h) single-neutral-actions" at bounding box center [151, 291] width 91 height 28
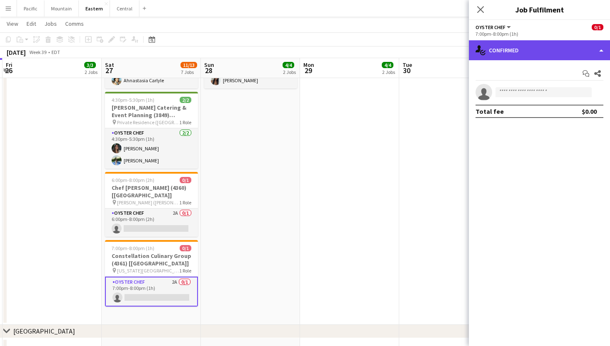
click at [506, 53] on div "single-neutral-actions-check-2 Confirmed" at bounding box center [539, 50] width 141 height 20
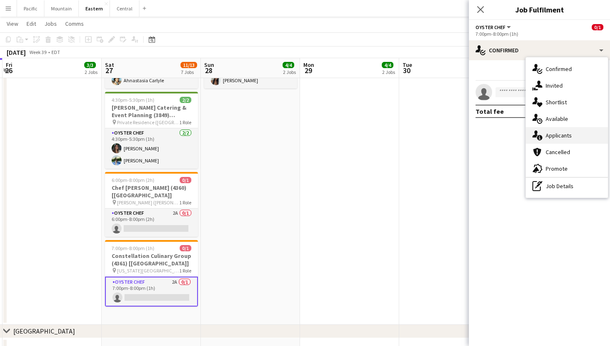
click at [542, 133] on icon "single-neutral-actions-information" at bounding box center [538, 135] width 10 height 10
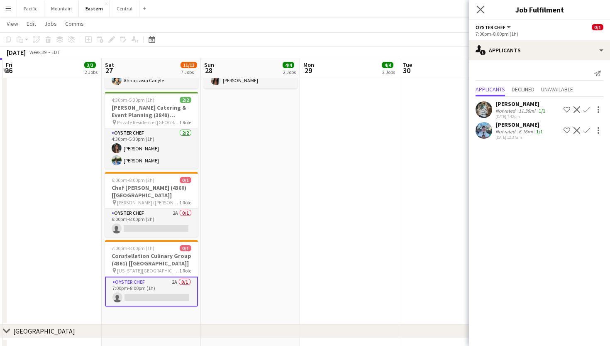
click at [481, 5] on app-icon "Close pop-in" at bounding box center [481, 10] width 12 height 12
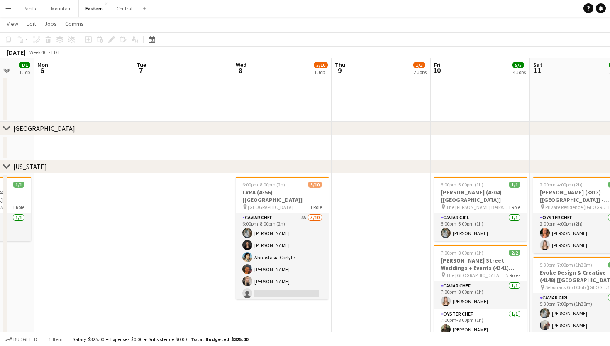
scroll to position [418, 0]
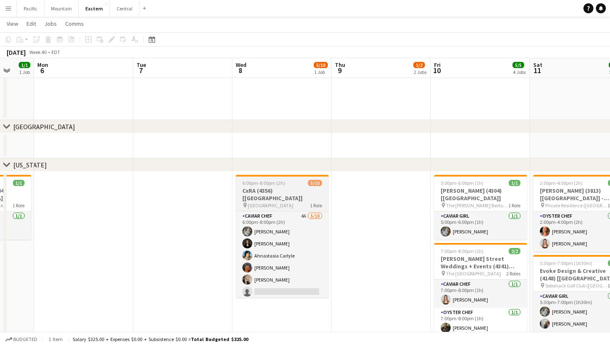
click at [285, 192] on h3 "CxRA (4356) [[GEOGRAPHIC_DATA]]" at bounding box center [282, 194] width 93 height 15
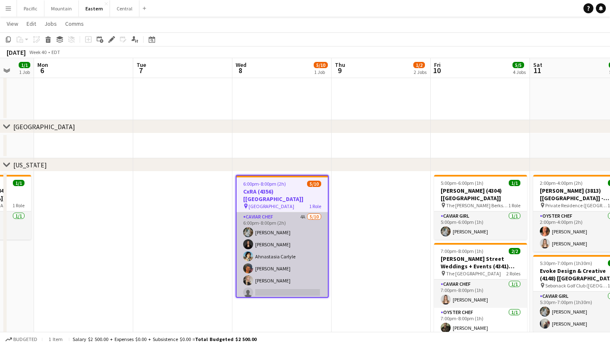
click at [285, 223] on app-card-role "Caviar Chef 4A [DATE] 6:00pm-8:00pm (2h) [PERSON_NAME] [PERSON_NAME] Ahnastasia…" at bounding box center [282, 280] width 91 height 137
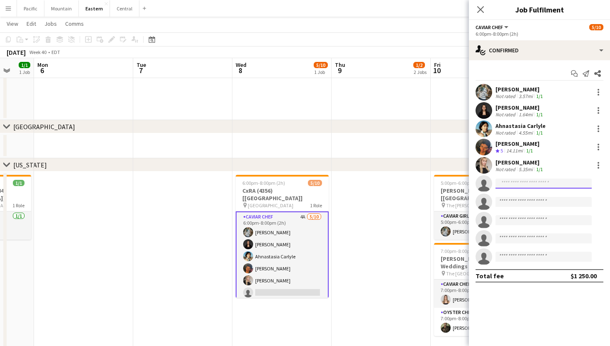
click at [531, 180] on input at bounding box center [544, 183] width 96 height 10
type input "*"
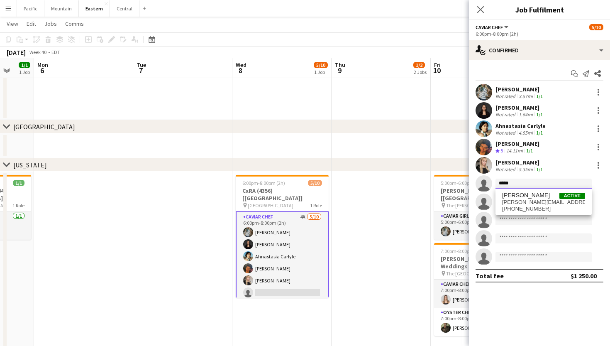
type input "******"
drag, startPoint x: 531, startPoint y: 180, endPoint x: 557, endPoint y: 204, distance: 35.5
click at [557, 204] on span "eileen.arroyo@outlook.com" at bounding box center [543, 202] width 83 height 7
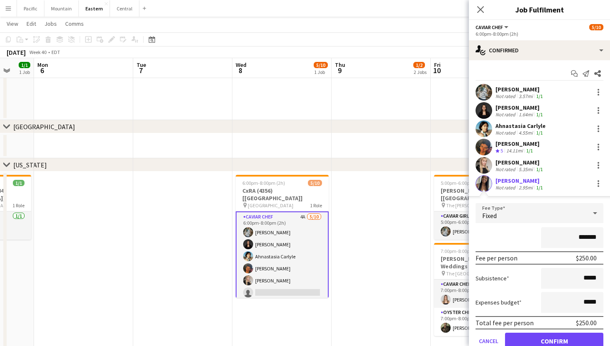
click at [550, 339] on button "Confirm" at bounding box center [554, 340] width 98 height 17
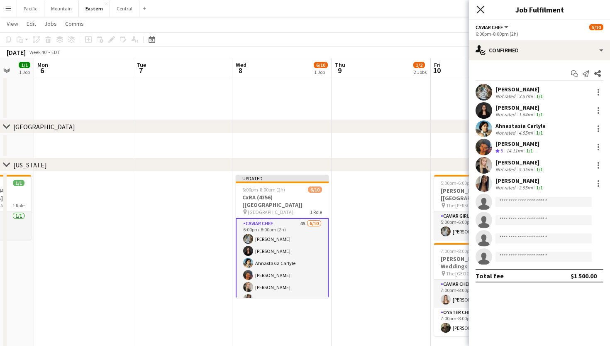
click at [480, 6] on icon "Close pop-in" at bounding box center [481, 9] width 8 height 8
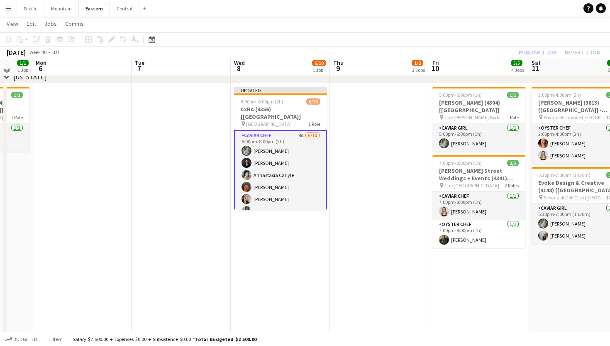
scroll to position [504, 0]
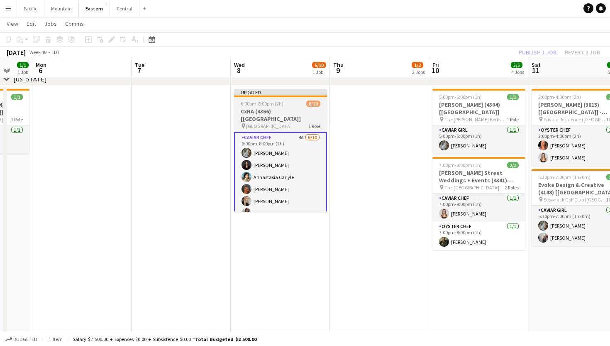
click at [308, 103] on span "6/10" at bounding box center [313, 103] width 14 height 6
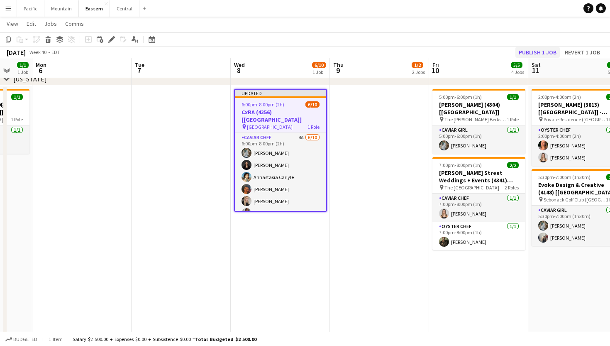
click at [536, 48] on button "Publish 1 job" at bounding box center [538, 52] width 44 height 11
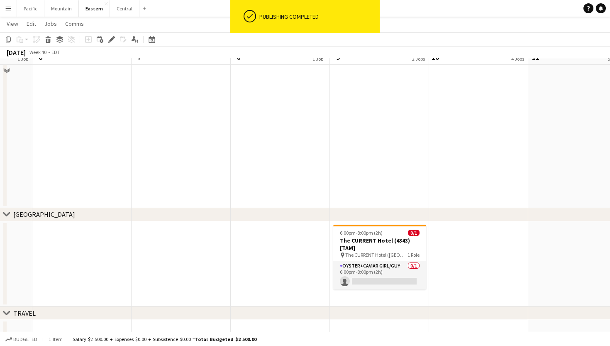
scroll to position [784, 0]
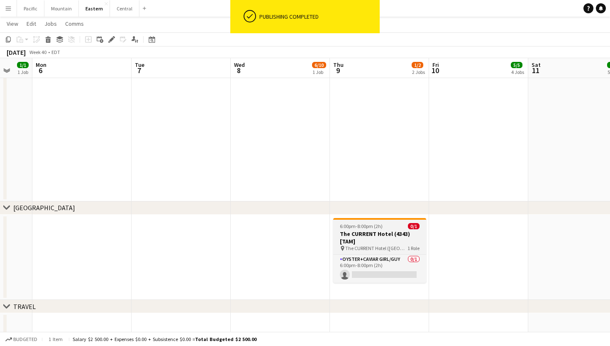
click at [380, 222] on app-job-card "6:00pm-8:00pm (2h) 0/1 The CURRENT Hotel (4343) [TAM] pin The CURRENT Hotel (Ta…" at bounding box center [379, 250] width 93 height 65
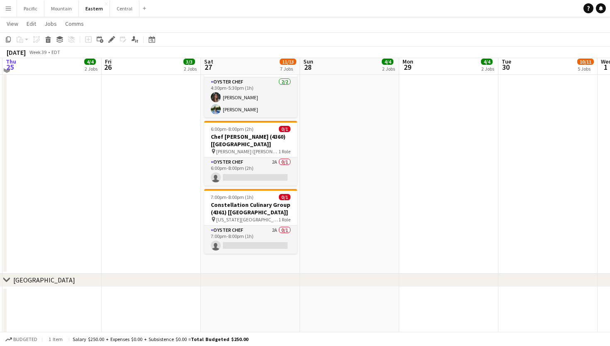
scroll to position [719, 0]
